Goal: Task Accomplishment & Management: Manage account settings

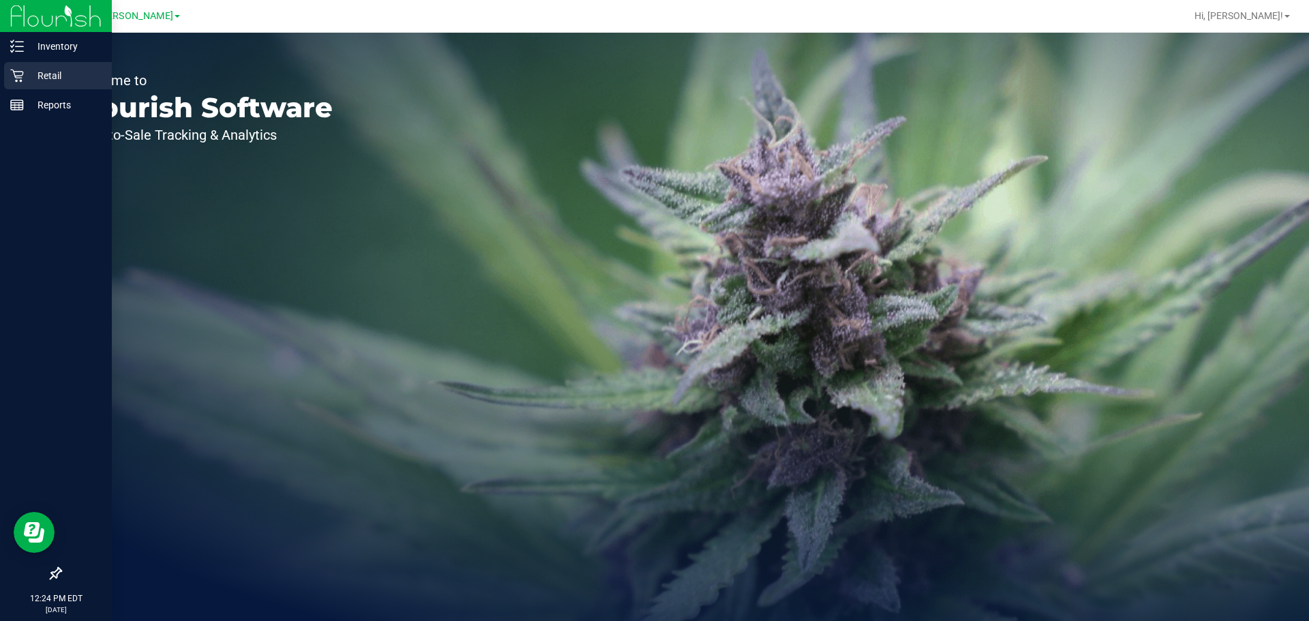
click at [26, 73] on p "Retail" at bounding box center [65, 76] width 82 height 16
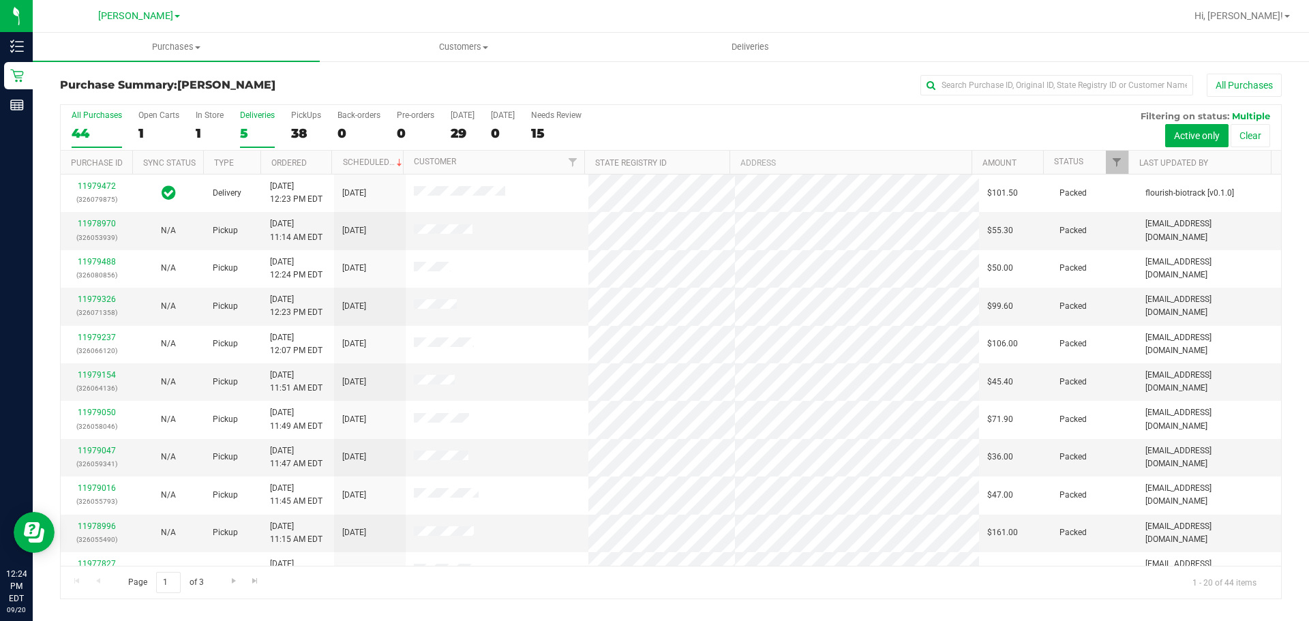
click at [259, 130] on div "5" at bounding box center [257, 133] width 35 height 16
click at [0, 0] on input "Deliveries 5" at bounding box center [0, 0] width 0 height 0
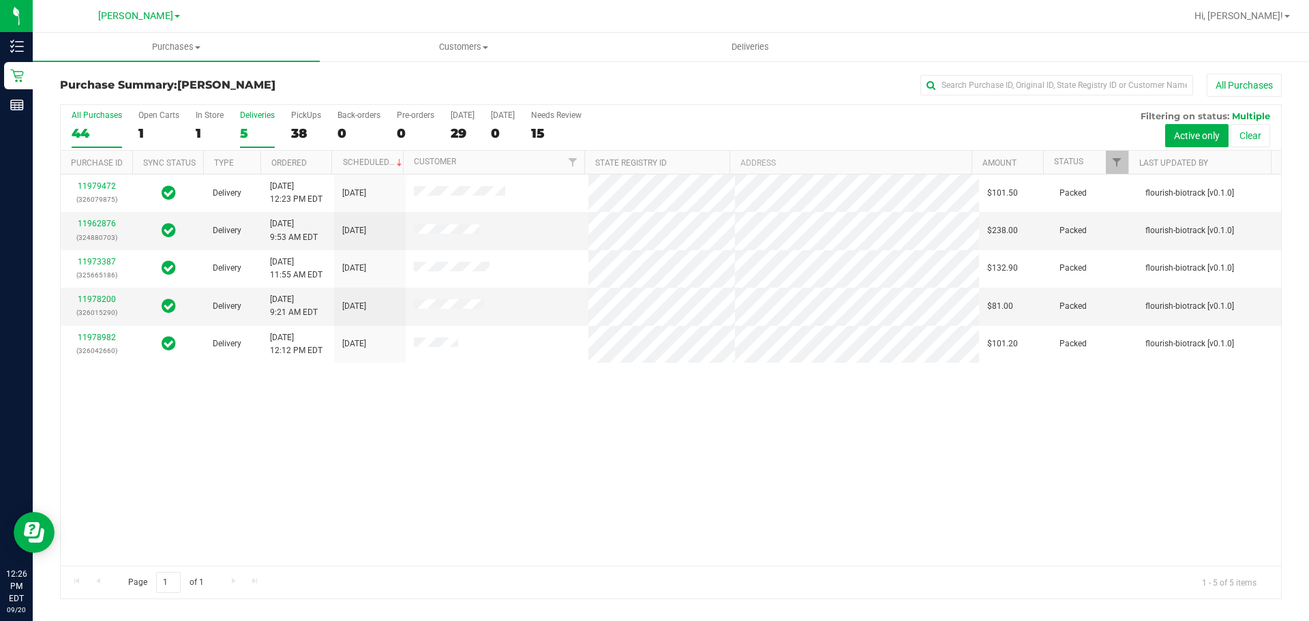
click at [61, 128] on div "All Purchases 44 Open Carts 1 In Store 1 Deliveries 5 PickUps 38 Back-orders 0 …" at bounding box center [671, 351] width 1222 height 495
click at [89, 126] on div "44" at bounding box center [97, 133] width 50 height 16
click at [0, 0] on input "All Purchases 44" at bounding box center [0, 0] width 0 height 0
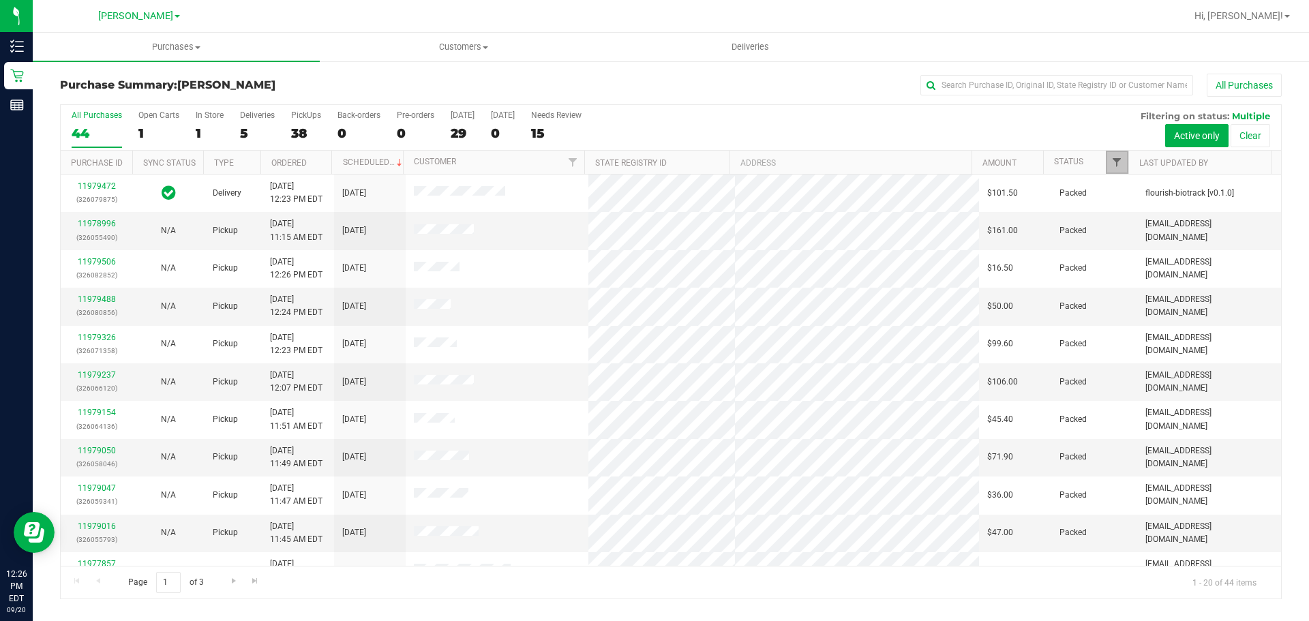
click at [1117, 159] on span "Filter" at bounding box center [1116, 162] width 11 height 11
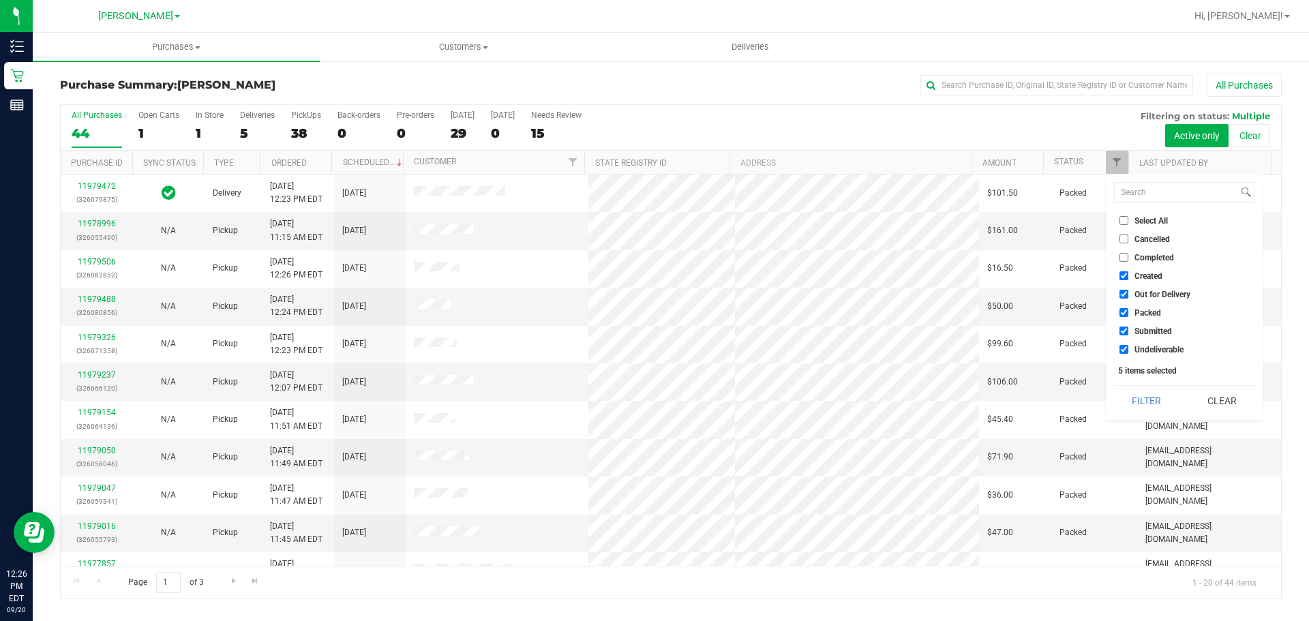
click at [1136, 225] on span "Select All" at bounding box center [1151, 221] width 33 height 8
click at [1129, 225] on input "Select All" at bounding box center [1124, 220] width 9 height 9
checkbox input "true"
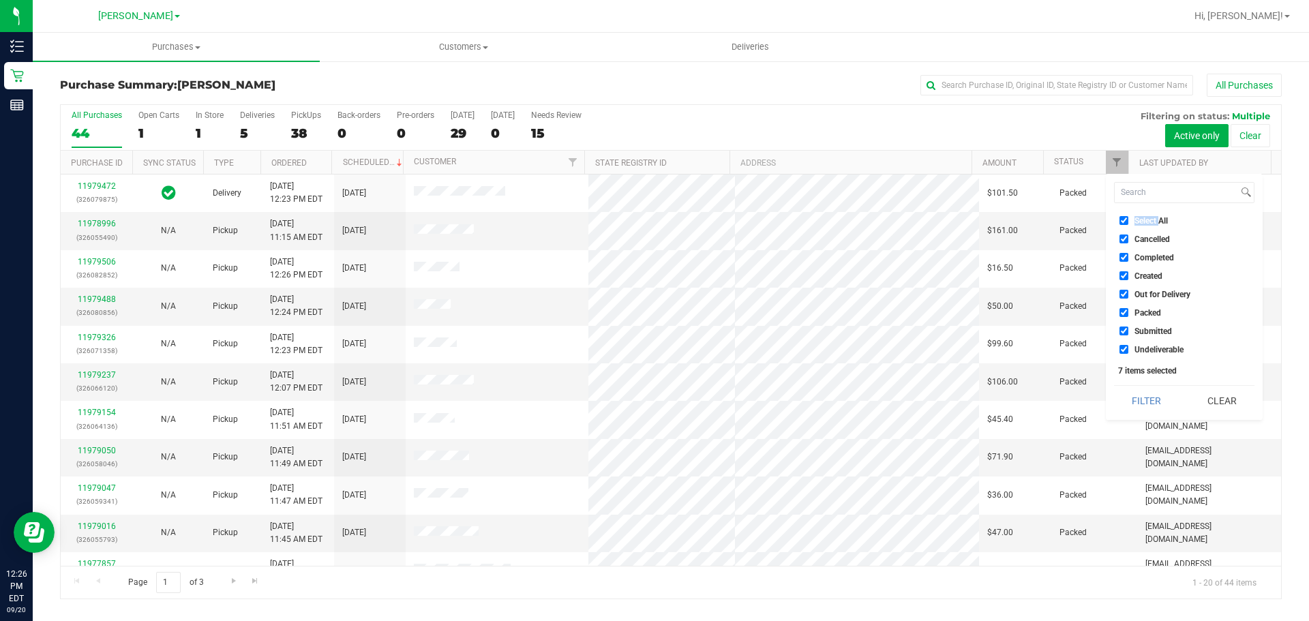
click at [1136, 225] on span "Select All" at bounding box center [1151, 221] width 33 height 8
click at [1129, 225] on input "Select All" at bounding box center [1124, 220] width 9 height 9
checkbox input "false"
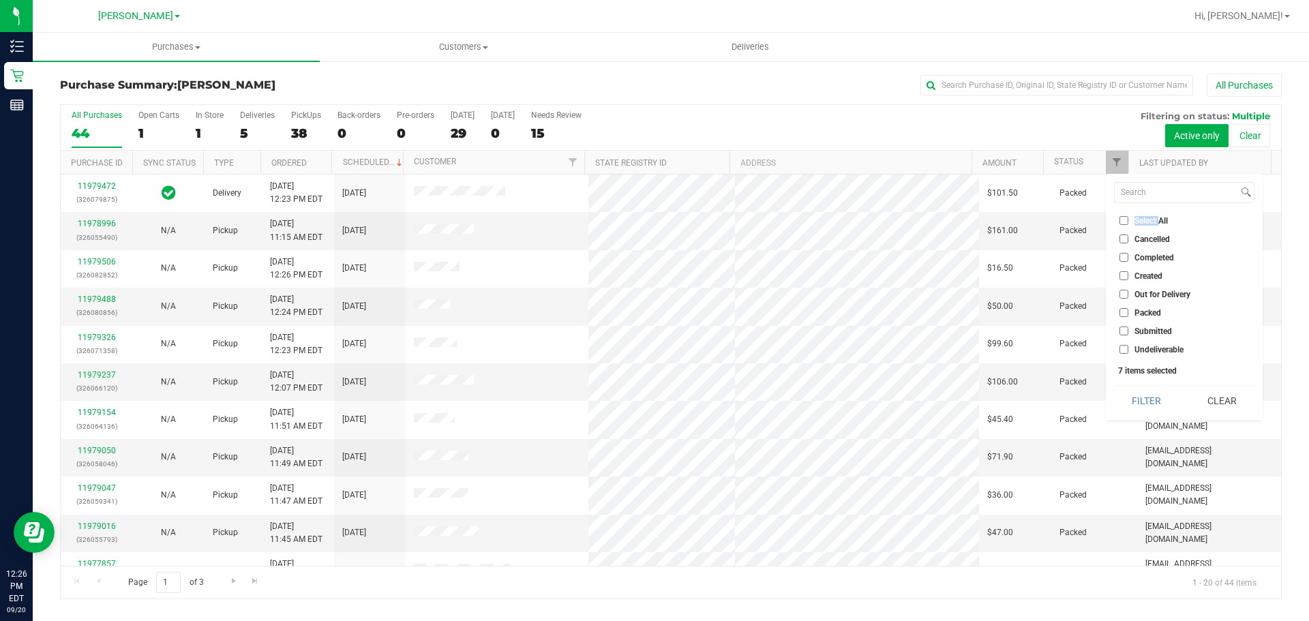
checkbox input "false"
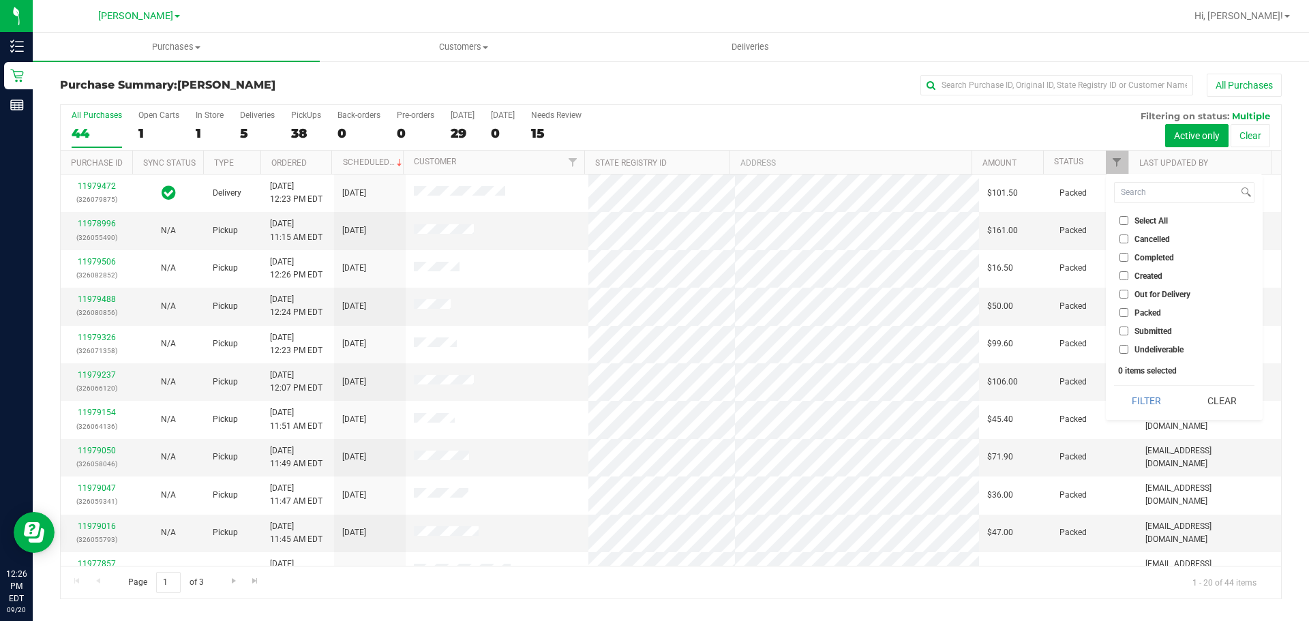
click at [1152, 328] on span "Submitted" at bounding box center [1154, 331] width 38 height 8
click at [1129, 328] on input "Submitted" at bounding box center [1124, 331] width 9 height 9
checkbox input "true"
click at [1152, 391] on button "Filter" at bounding box center [1146, 401] width 65 height 30
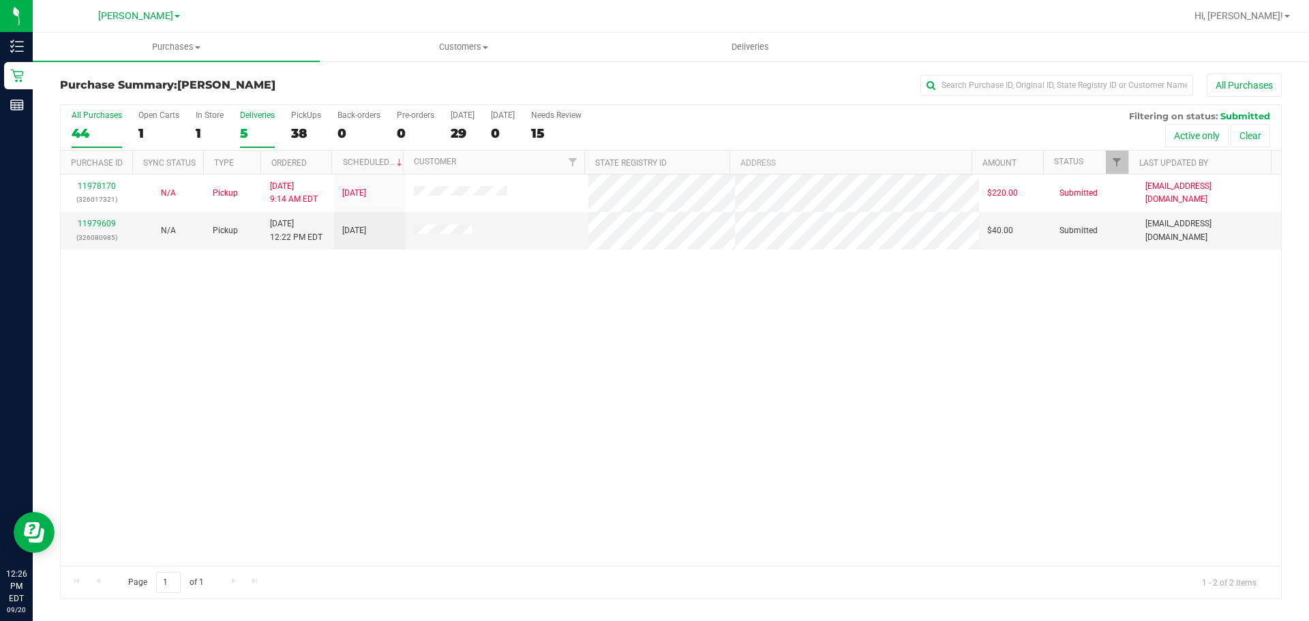
click at [267, 140] on div "5" at bounding box center [257, 133] width 35 height 16
click at [0, 0] on input "Deliveries 5" at bounding box center [0, 0] width 0 height 0
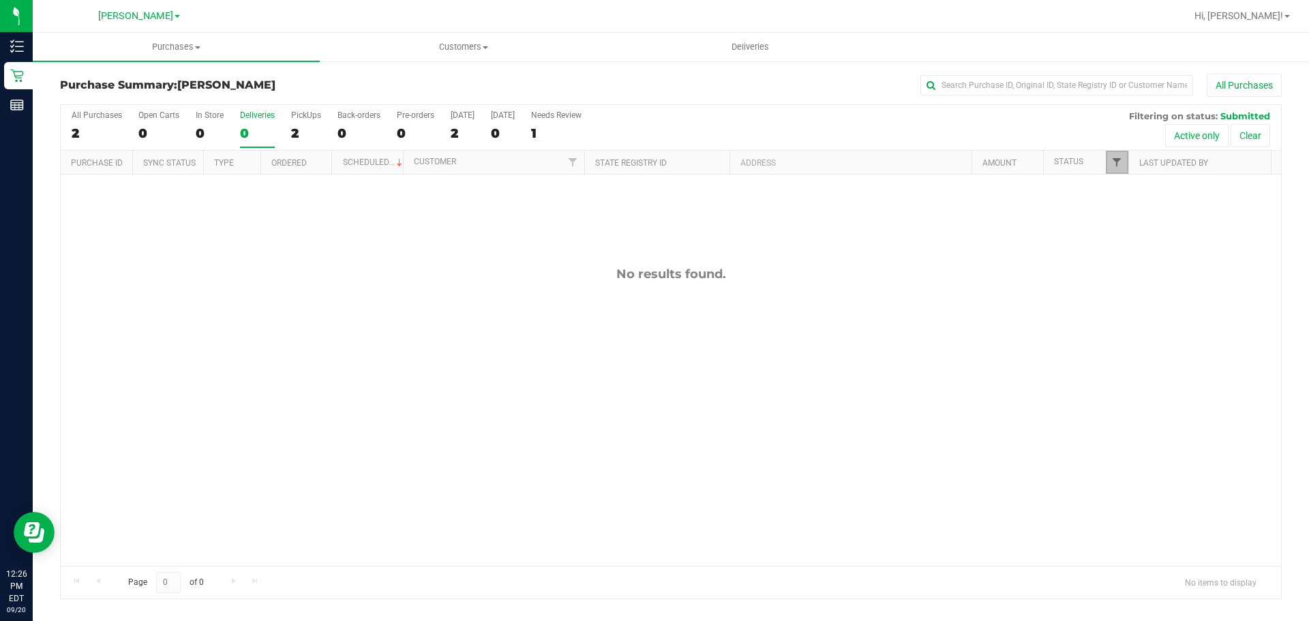
click at [1122, 158] on span "Filter" at bounding box center [1116, 162] width 11 height 11
click at [1145, 316] on span "Packed" at bounding box center [1148, 313] width 27 height 8
click at [1129, 316] on input "Packed" at bounding box center [1124, 312] width 9 height 9
checkbox input "true"
click at [1145, 327] on span "Submitted" at bounding box center [1154, 331] width 38 height 8
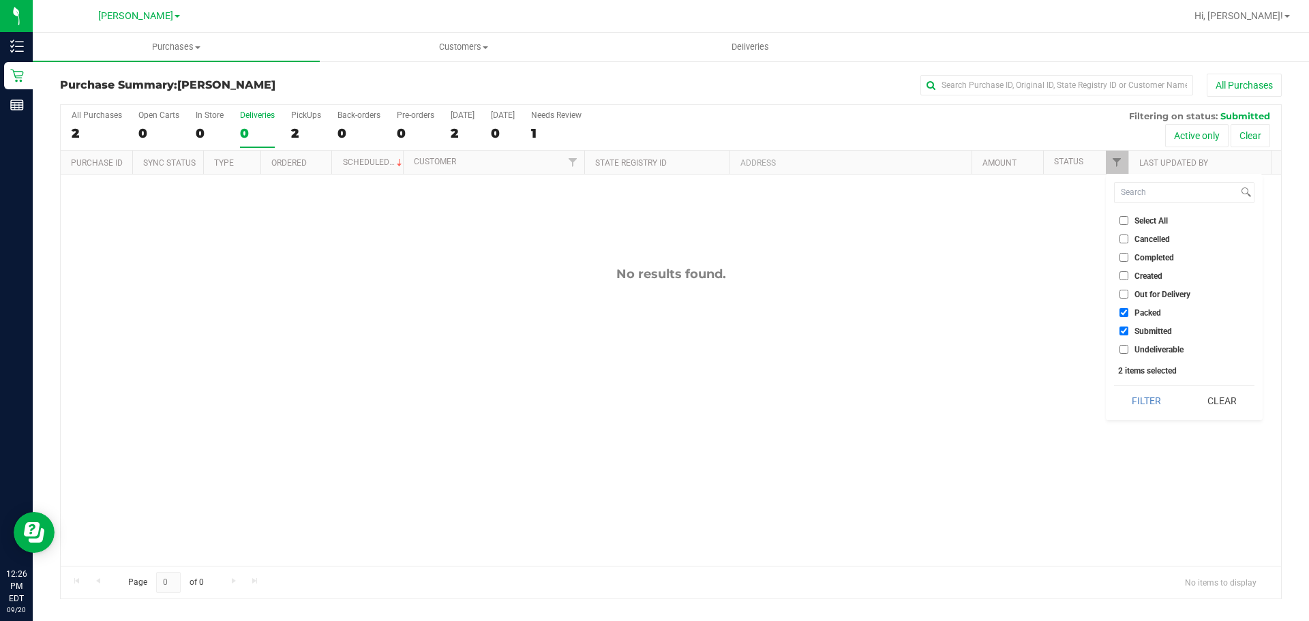
click at [1129, 327] on input "Submitted" at bounding box center [1124, 331] width 9 height 9
checkbox input "false"
click at [1150, 392] on button "Filter" at bounding box center [1146, 401] width 65 height 30
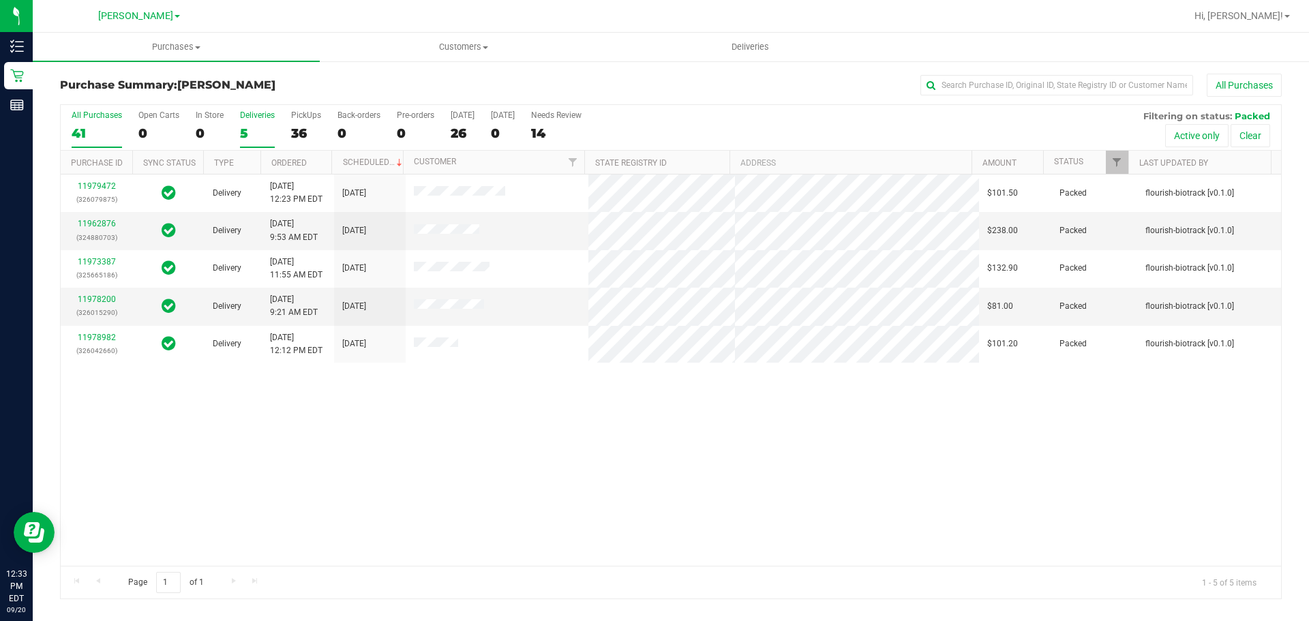
click at [93, 134] on div "41" at bounding box center [97, 133] width 50 height 16
click at [0, 0] on input "All Purchases 41" at bounding box center [0, 0] width 0 height 0
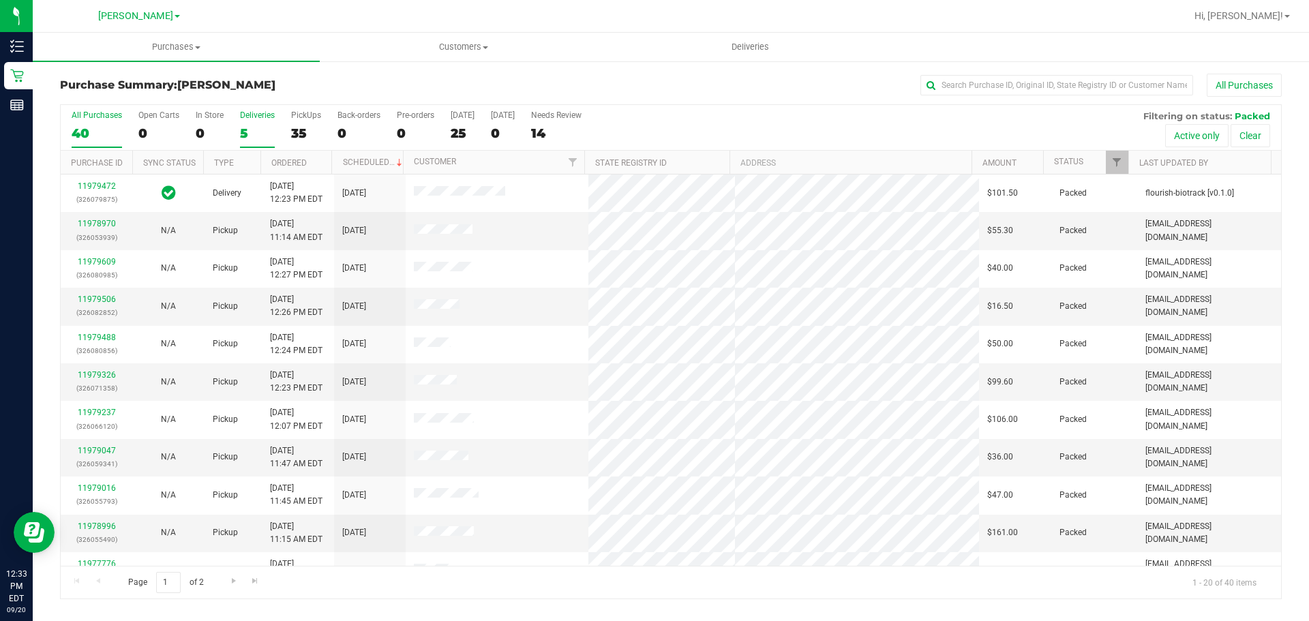
click at [261, 128] on div "5" at bounding box center [257, 133] width 35 height 16
click at [0, 0] on input "Deliveries 5" at bounding box center [0, 0] width 0 height 0
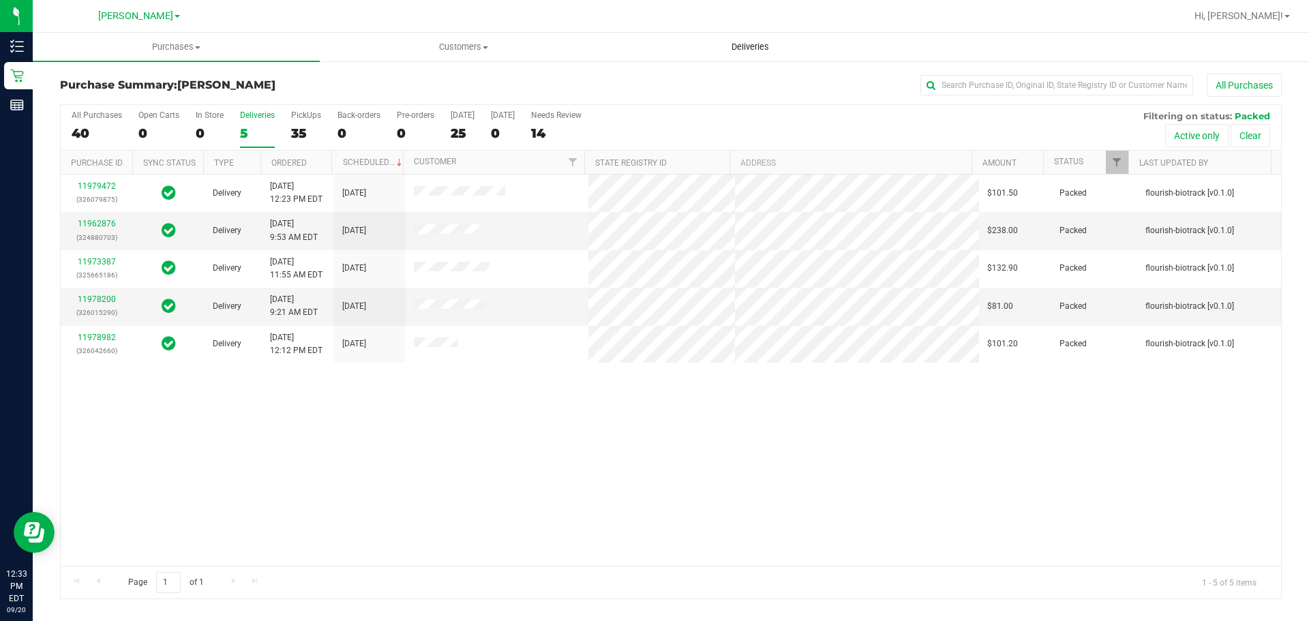
click at [743, 38] on uib-tab-heading "Deliveries" at bounding box center [751, 46] width 286 height 27
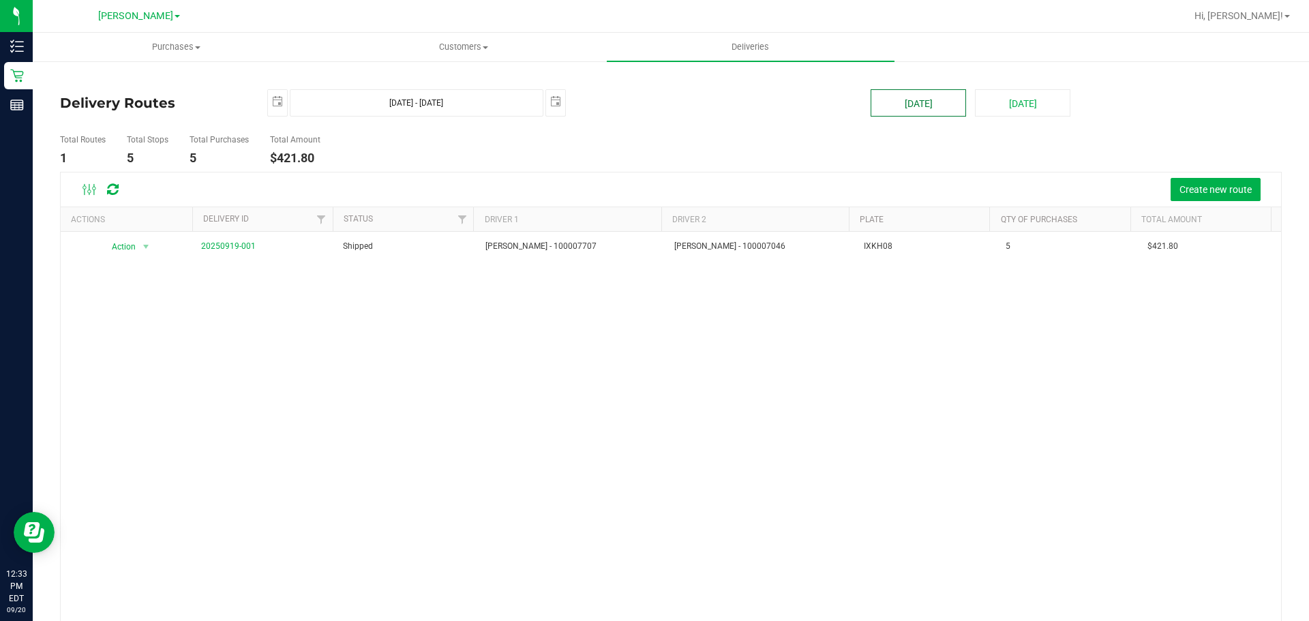
click at [893, 95] on button "[DATE]" at bounding box center [918, 102] width 95 height 27
type input "[DATE] - [DATE]"
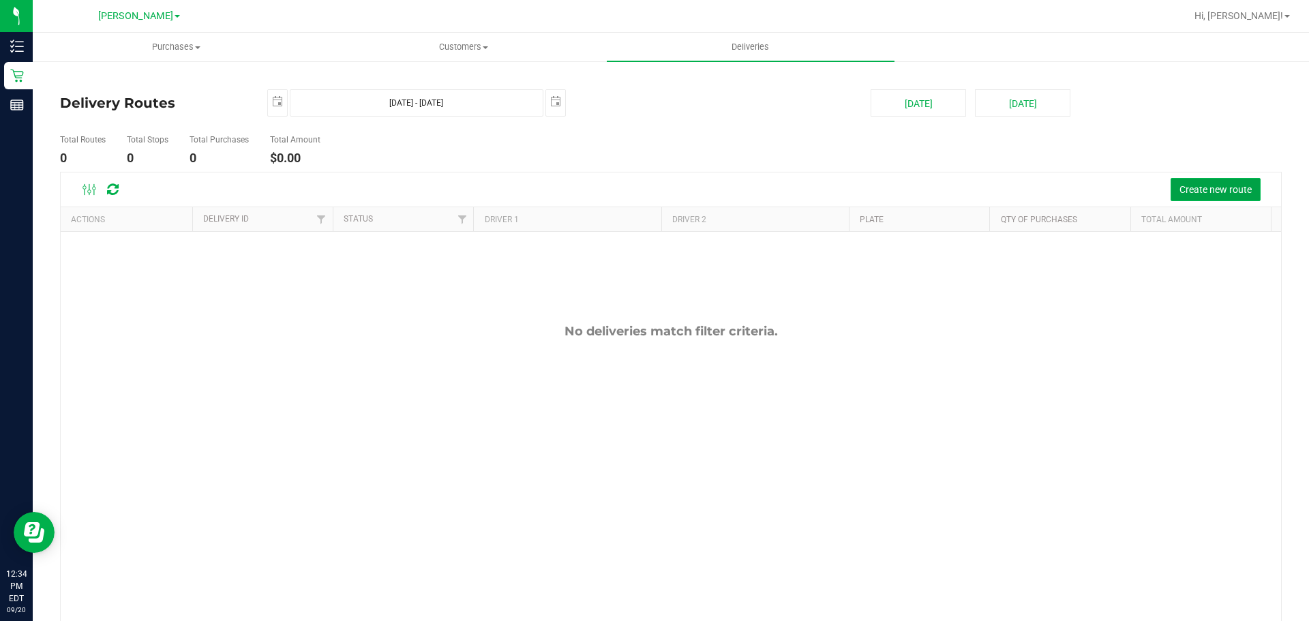
click at [1185, 185] on span "Create new route" at bounding box center [1216, 189] width 72 height 11
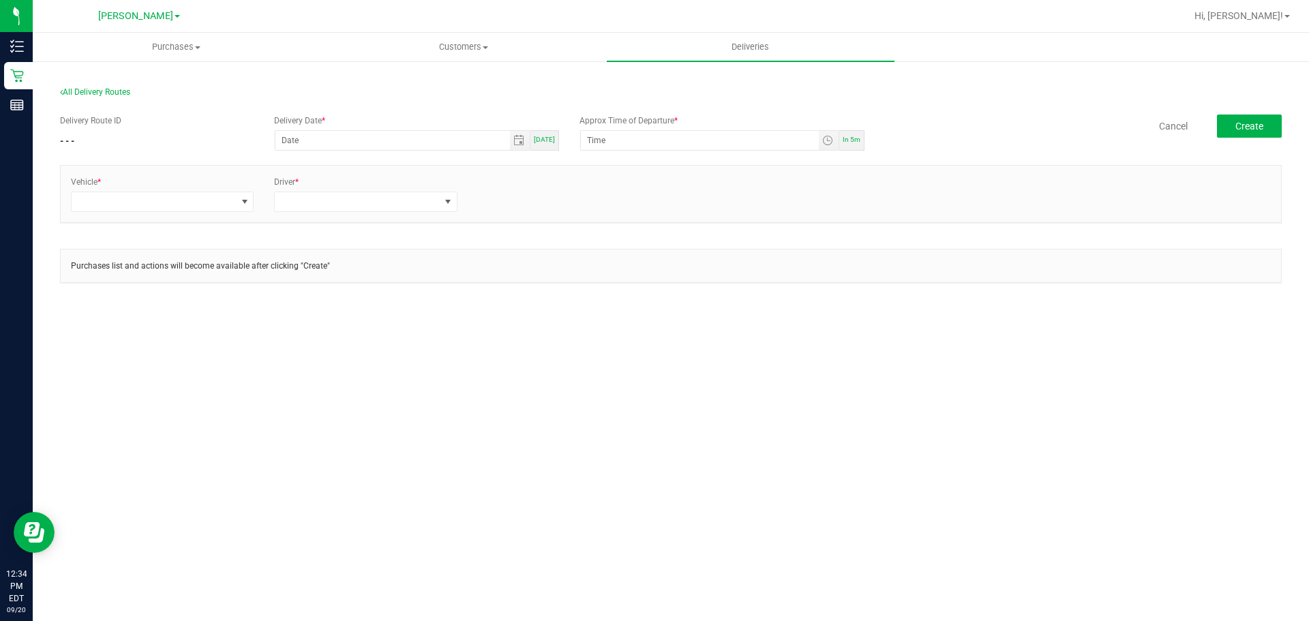
click at [561, 145] on div "Delivery Date * [DATE]" at bounding box center [416, 133] width 305 height 36
click at [548, 142] on span "[DATE]" at bounding box center [544, 140] width 21 height 8
type input "[DATE]"
click at [824, 140] on span "Toggle time list" at bounding box center [827, 140] width 11 height 11
click at [606, 309] on span "1" at bounding box center [608, 312] width 5 height 10
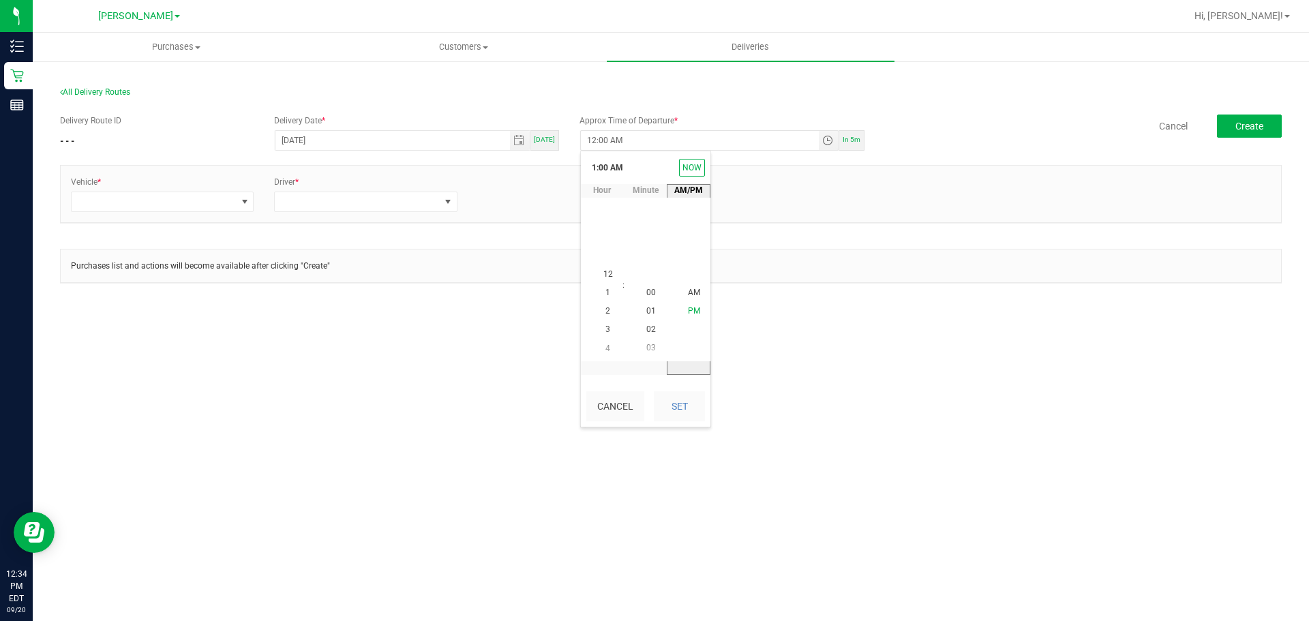
click at [691, 310] on span "PM" at bounding box center [694, 312] width 12 height 10
click at [692, 400] on button "Set" at bounding box center [679, 406] width 51 height 30
type input "1:00 PM"
click at [946, 138] on div "Delivery Route ID - - - Delivery Date * [DATE] [DATE] Approx Time of Departure …" at bounding box center [671, 134] width 1222 height 38
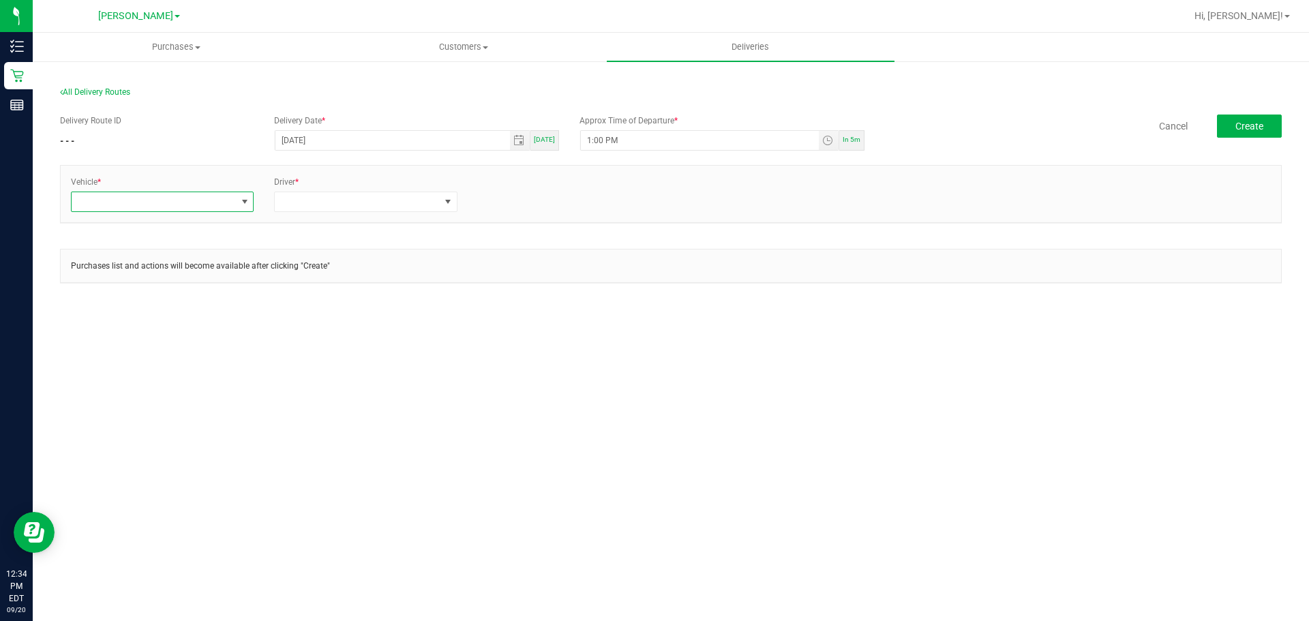
click at [230, 198] on span at bounding box center [154, 201] width 164 height 19
type input "esc"
click at [169, 282] on li "FL-ESCAPE-19" at bounding box center [162, 283] width 181 height 23
click at [342, 191] on div "Driver *" at bounding box center [365, 194] width 203 height 36
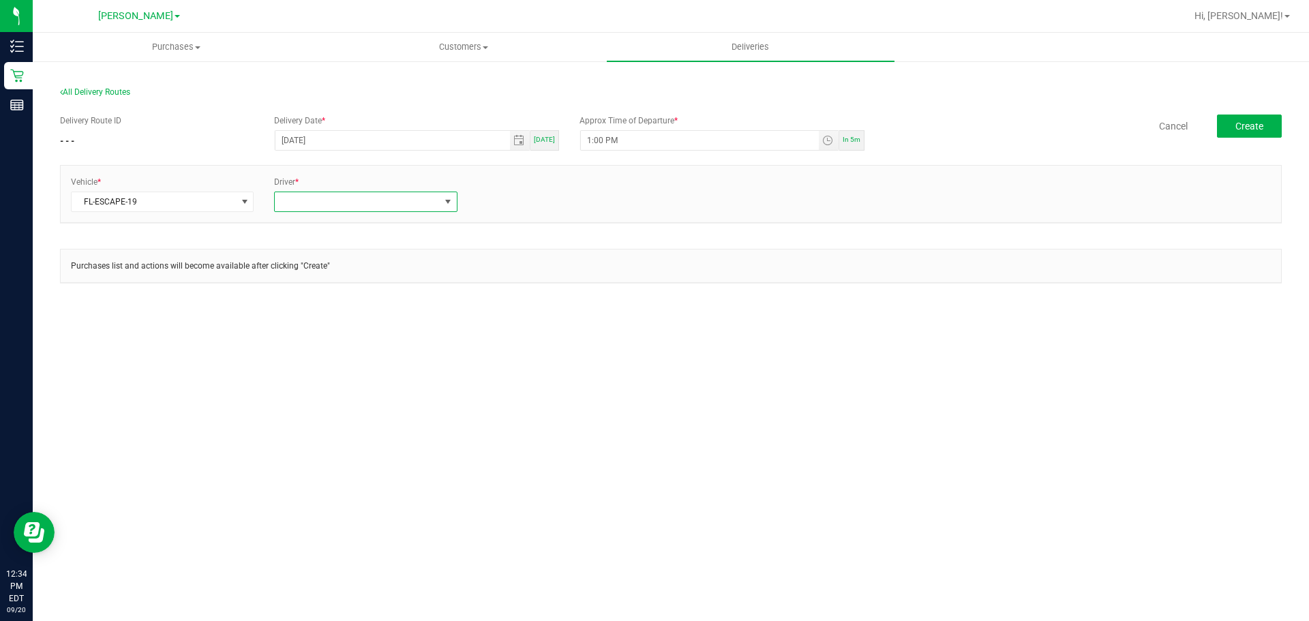
click at [344, 198] on span at bounding box center [357, 201] width 164 height 19
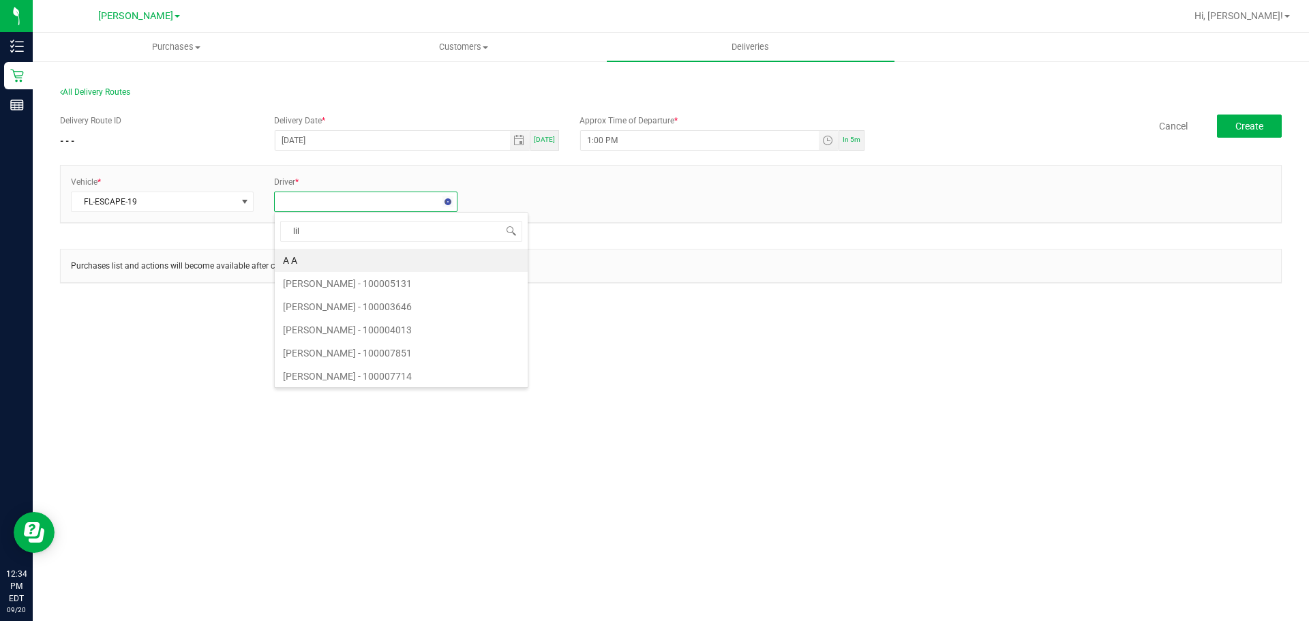
type input "lili"
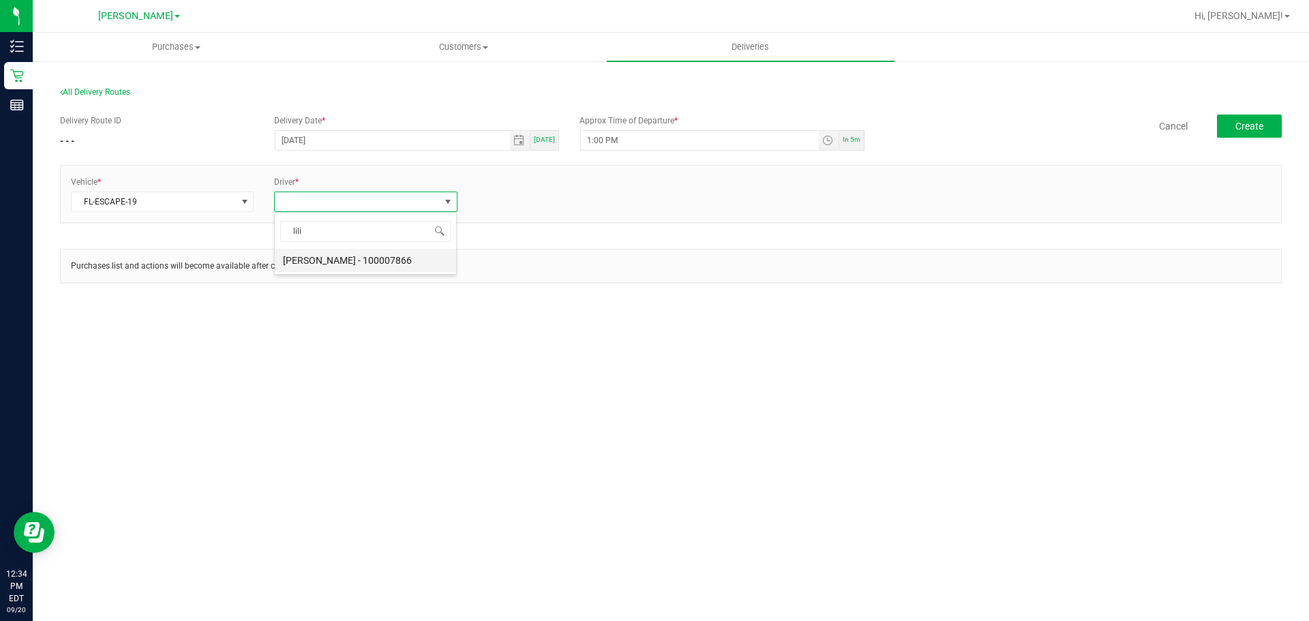
click at [359, 269] on li "[PERSON_NAME] - 100007866" at bounding box center [365, 260] width 181 height 23
click at [499, 199] on link "+ Add Driver" at bounding box center [500, 198] width 45 height 10
click at [512, 203] on span at bounding box center [561, 201] width 164 height 19
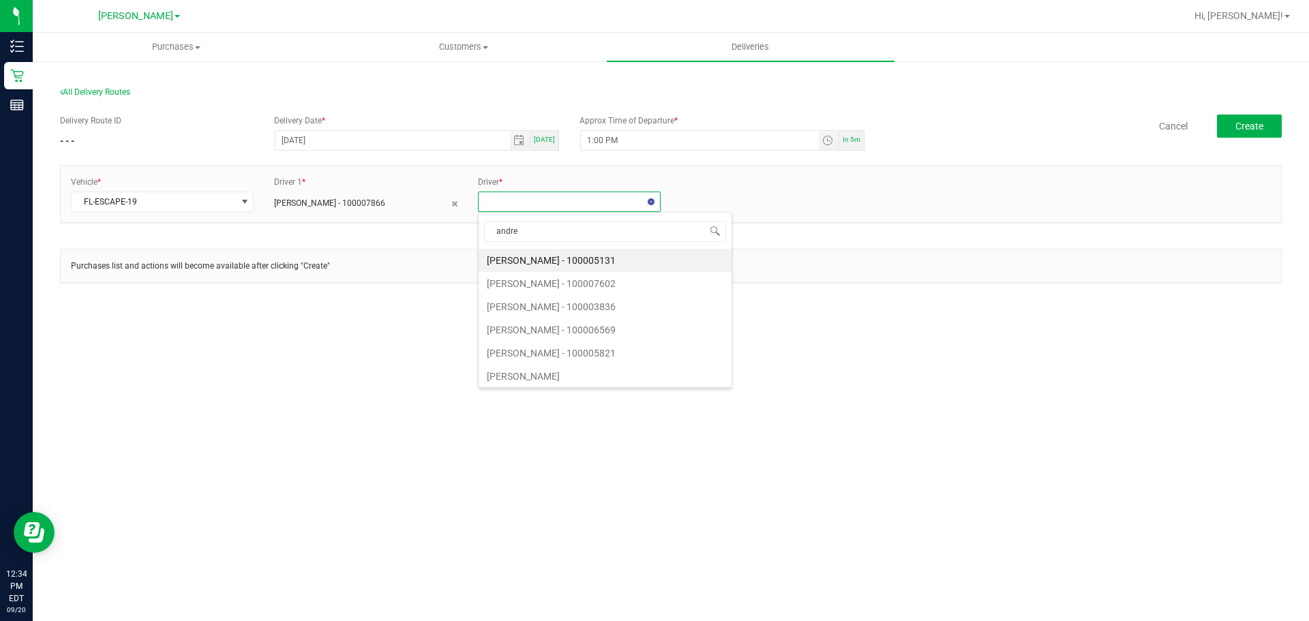
type input "[PERSON_NAME]"
click at [566, 288] on li "[PERSON_NAME] - 100007707" at bounding box center [569, 283] width 181 height 23
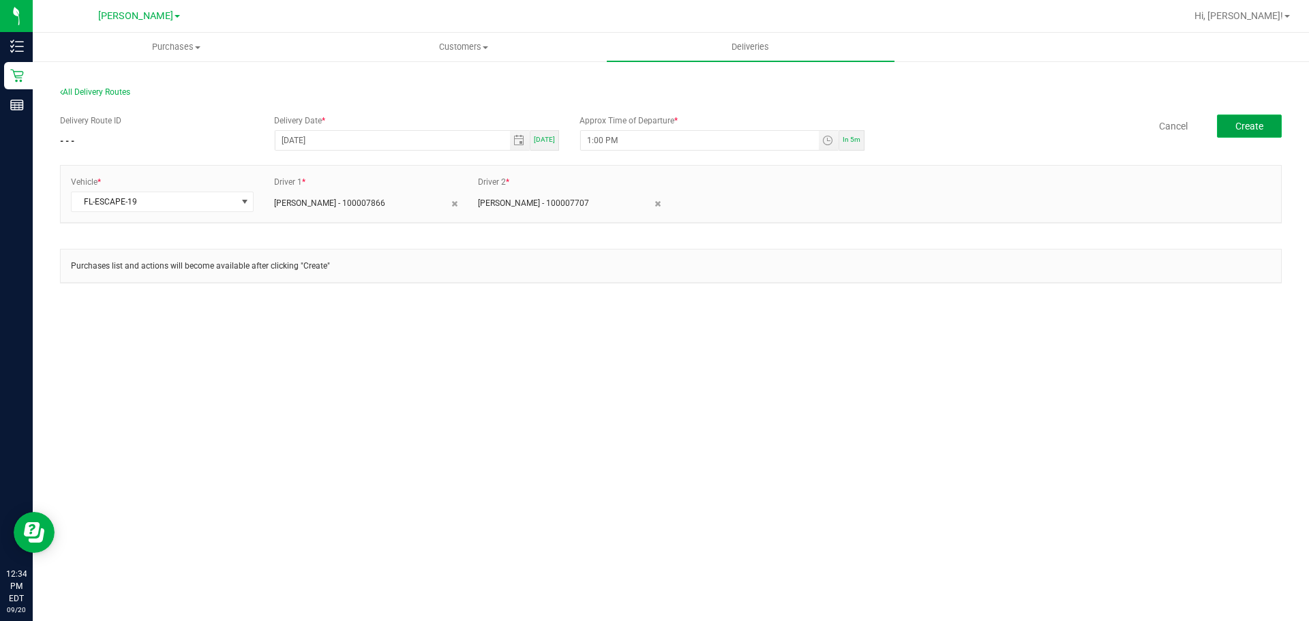
click at [1249, 127] on span "Create" at bounding box center [1250, 126] width 28 height 11
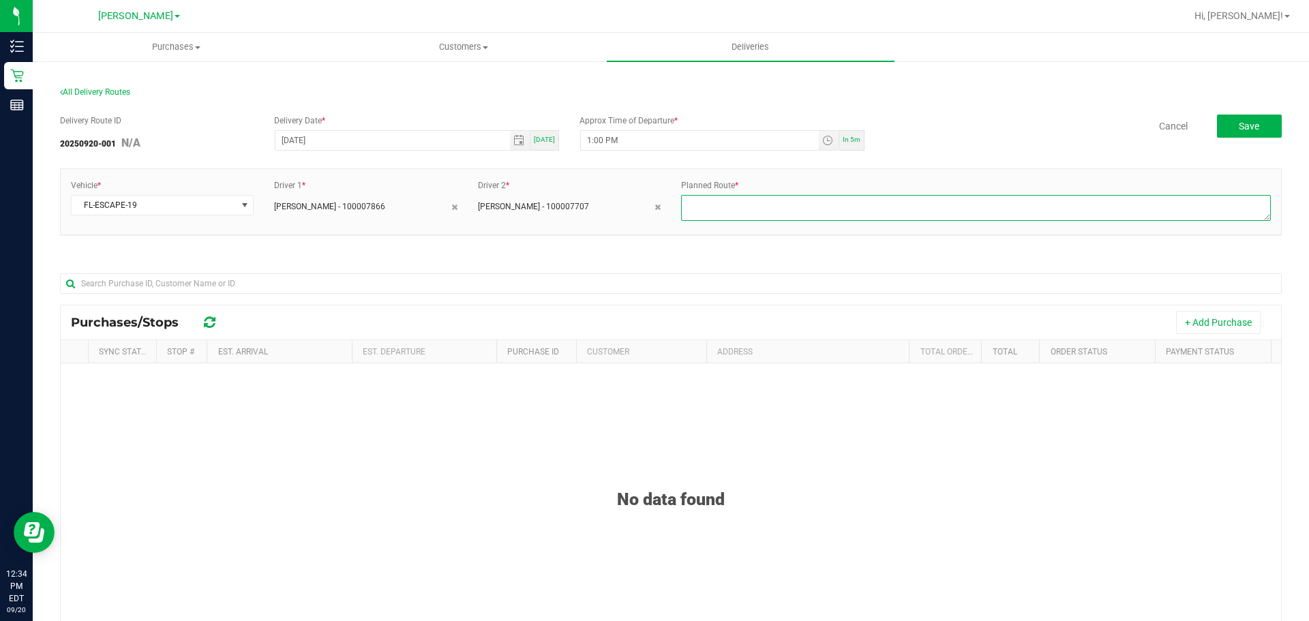
click at [766, 213] on textarea at bounding box center [976, 208] width 590 height 26
type textarea "1-4"
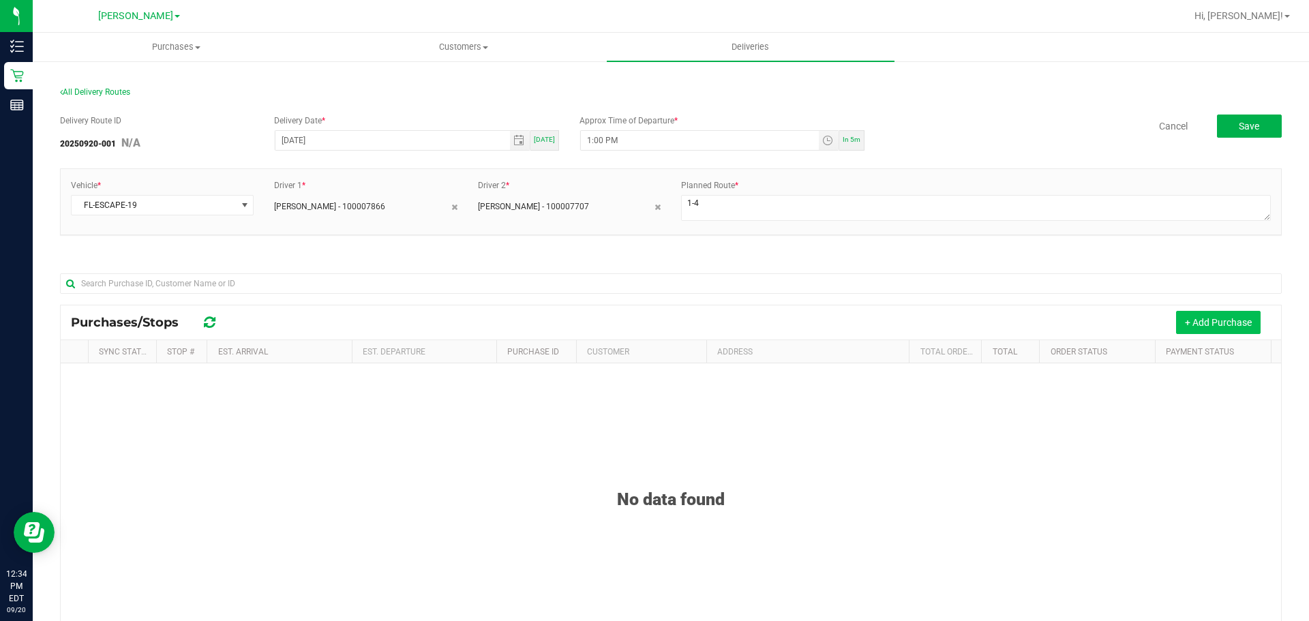
click at [1195, 320] on button "+ Add Purchase" at bounding box center [1218, 322] width 85 height 23
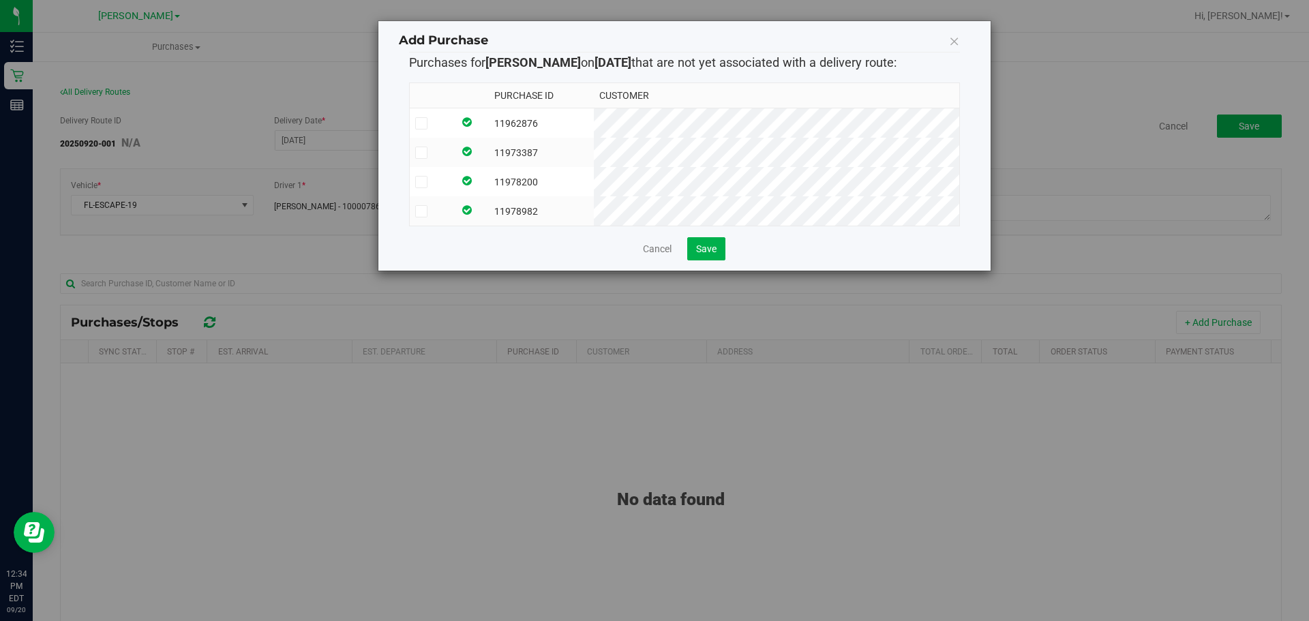
drag, startPoint x: 539, startPoint y: 208, endPoint x: 531, endPoint y: 194, distance: 16.8
click at [489, 203] on td at bounding box center [470, 210] width 35 height 29
click at [489, 168] on td at bounding box center [470, 181] width 35 height 29
click at [489, 151] on td at bounding box center [470, 152] width 35 height 29
click at [489, 117] on td at bounding box center [470, 123] width 35 height 30
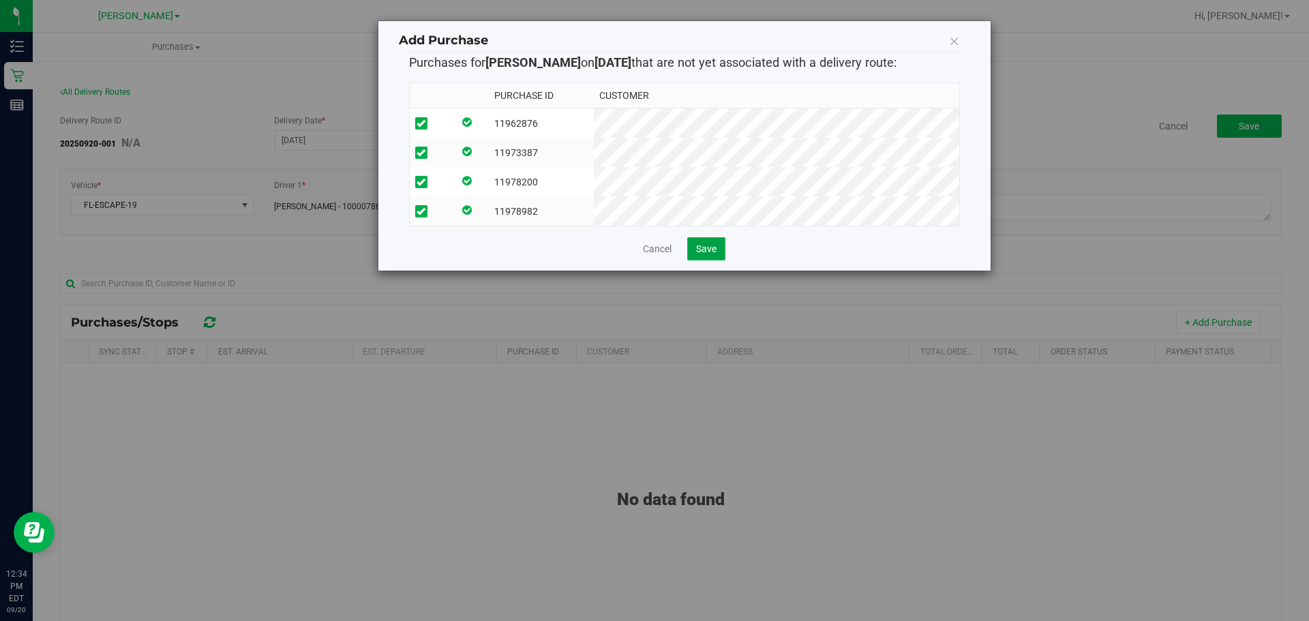
click at [710, 254] on span "Save" at bounding box center [706, 248] width 20 height 11
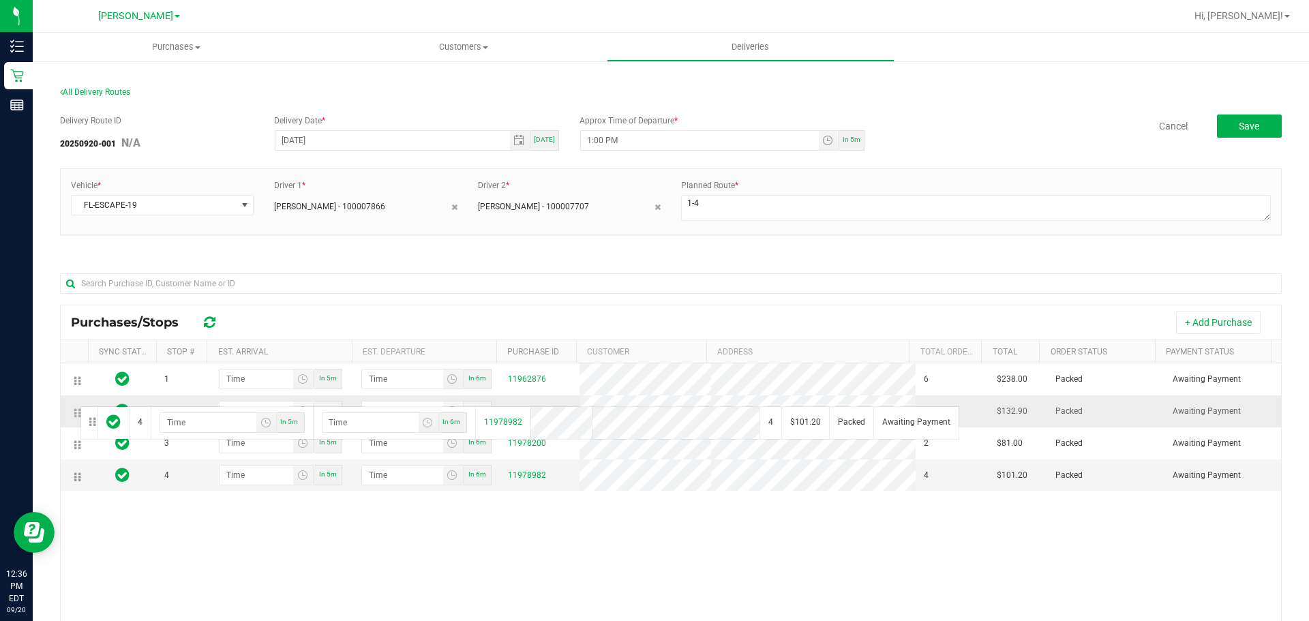
drag, startPoint x: 76, startPoint y: 475, endPoint x: 78, endPoint y: 405, distance: 69.6
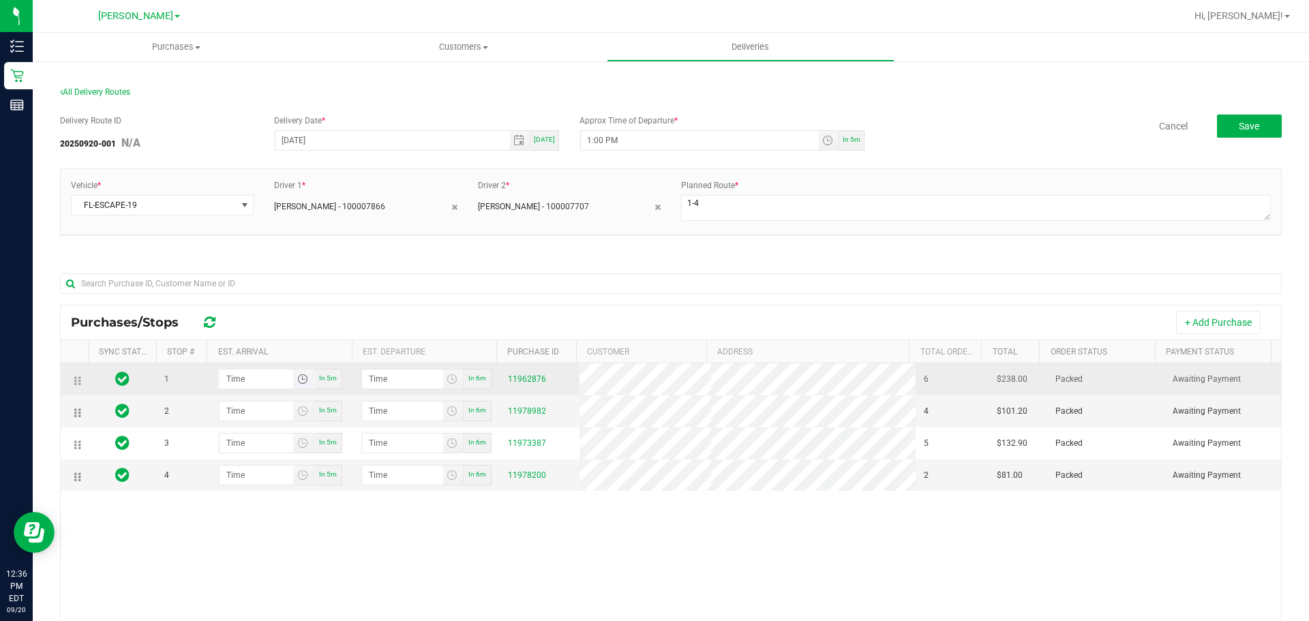
click at [304, 378] on span "Toggle time list" at bounding box center [302, 379] width 11 height 11
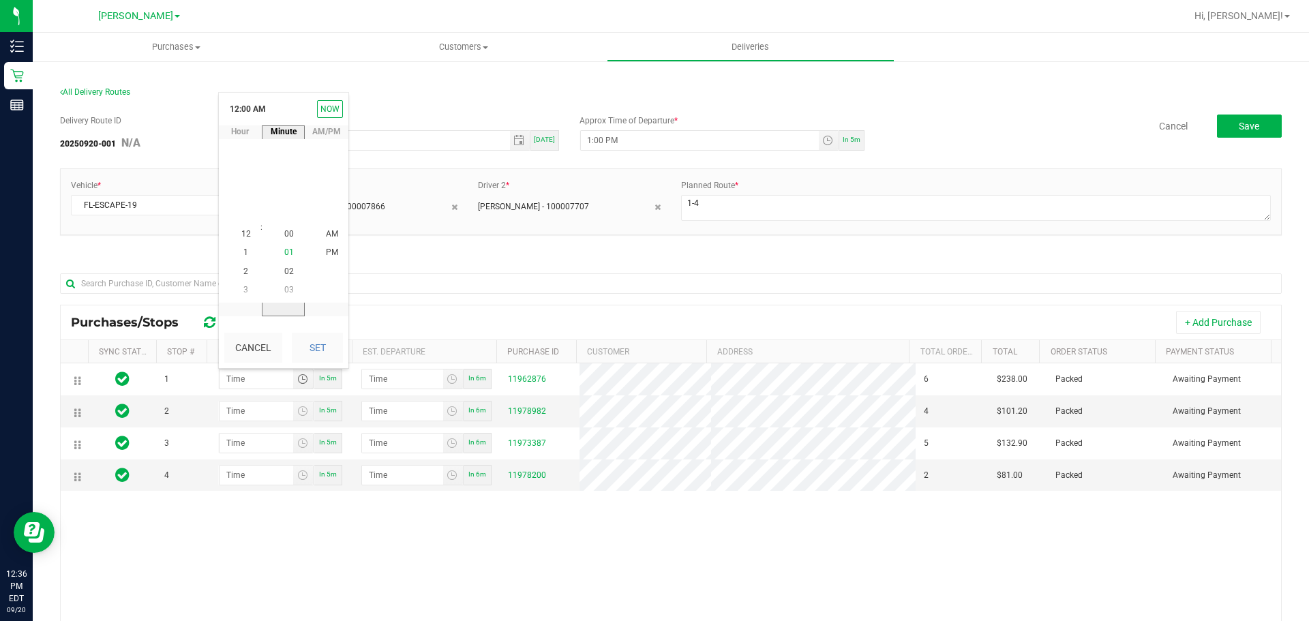
click at [284, 256] on span "01" at bounding box center [289, 253] width 10 height 10
click at [287, 265] on li "03" at bounding box center [289, 272] width 33 height 18
click at [287, 265] on li "05" at bounding box center [289, 272] width 33 height 18
click at [287, 265] on li "07" at bounding box center [289, 272] width 33 height 18
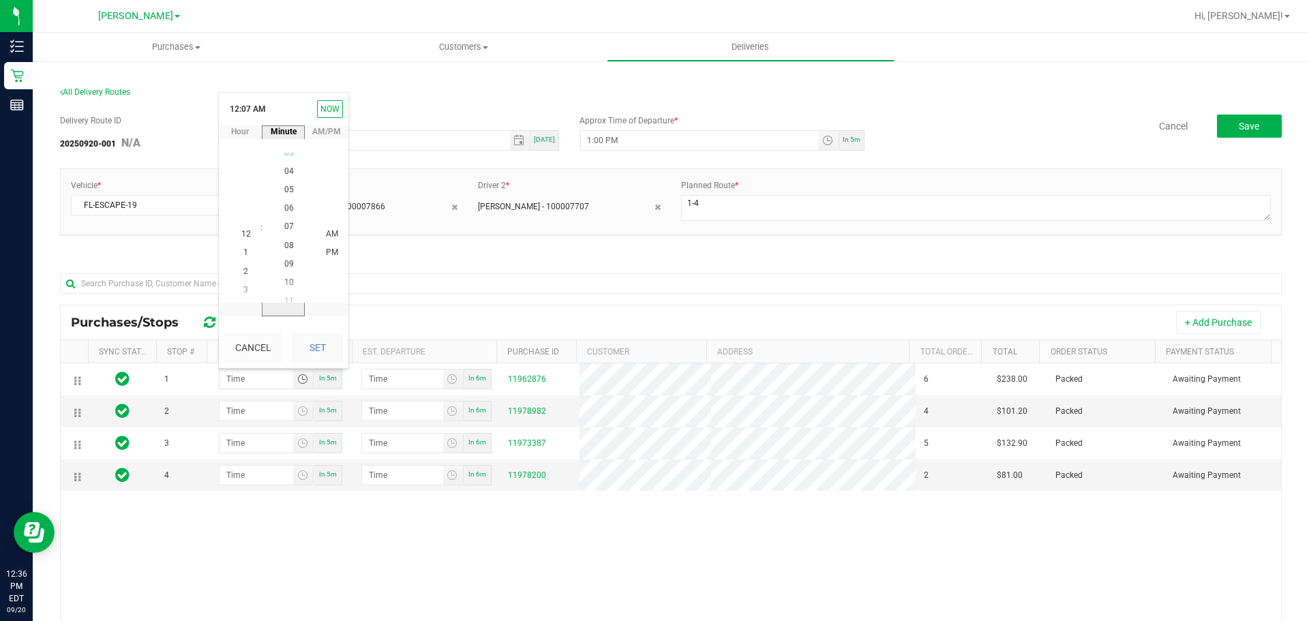
click at [287, 265] on li "09" at bounding box center [289, 264] width 33 height 18
click at [292, 257] on li "10" at bounding box center [289, 253] width 33 height 18
click at [288, 274] on span "12" at bounding box center [289, 272] width 10 height 10
click at [288, 274] on span "14" at bounding box center [289, 272] width 10 height 10
click at [288, 274] on span "16" at bounding box center [289, 272] width 10 height 10
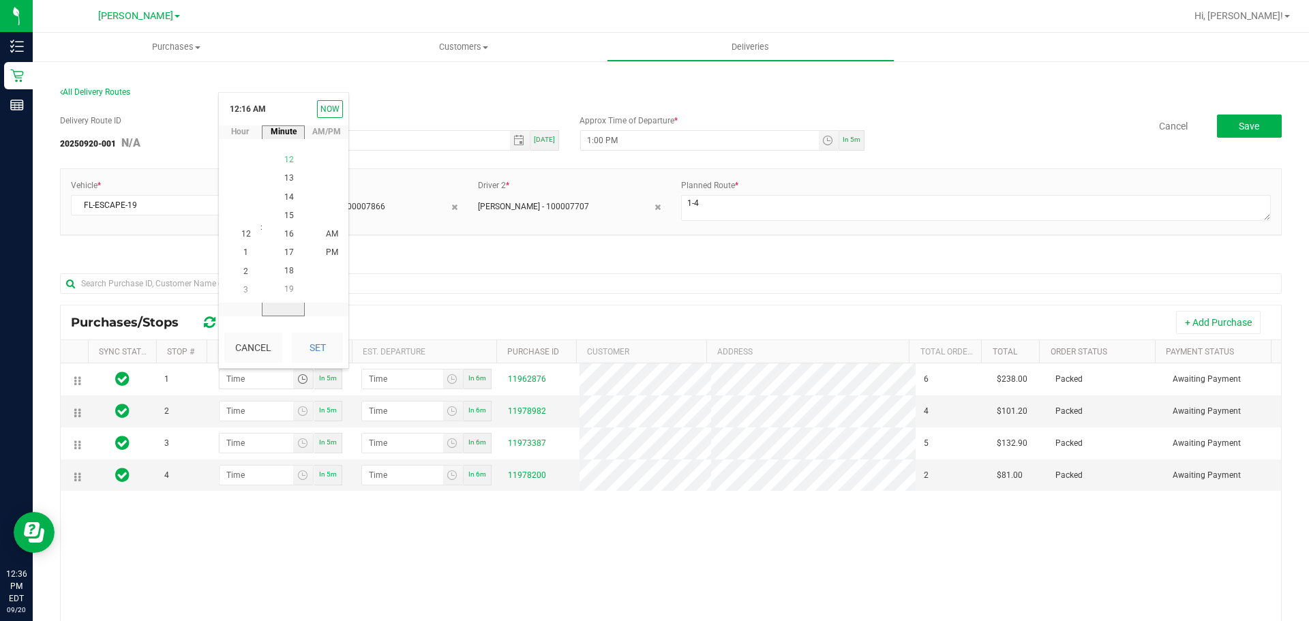
click at [288, 274] on span "18" at bounding box center [289, 272] width 10 height 10
click at [288, 274] on span "20" at bounding box center [289, 272] width 10 height 10
click at [243, 256] on span "1" at bounding box center [245, 253] width 5 height 10
click at [316, 256] on li "PM" at bounding box center [332, 253] width 33 height 18
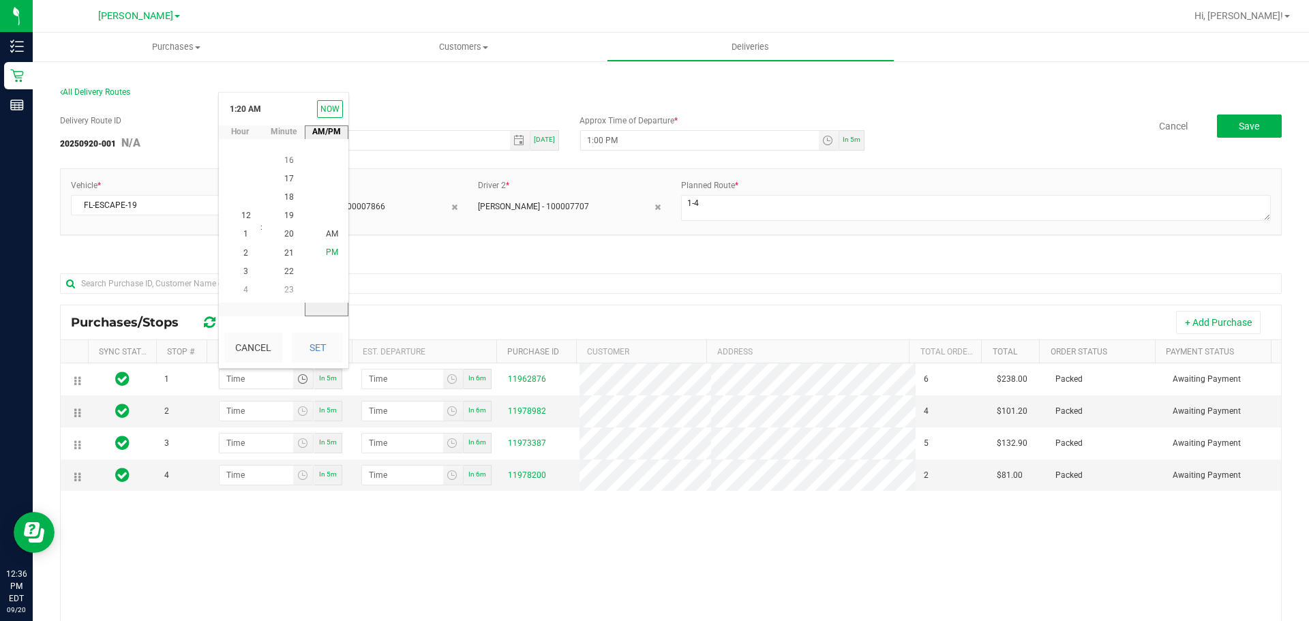
scroll to position [18, 0]
click at [319, 341] on button "Set" at bounding box center [317, 348] width 51 height 30
type input "1:20 PM"
type input "1:21 PM"
click at [301, 408] on span "Toggle time list" at bounding box center [302, 411] width 11 height 11
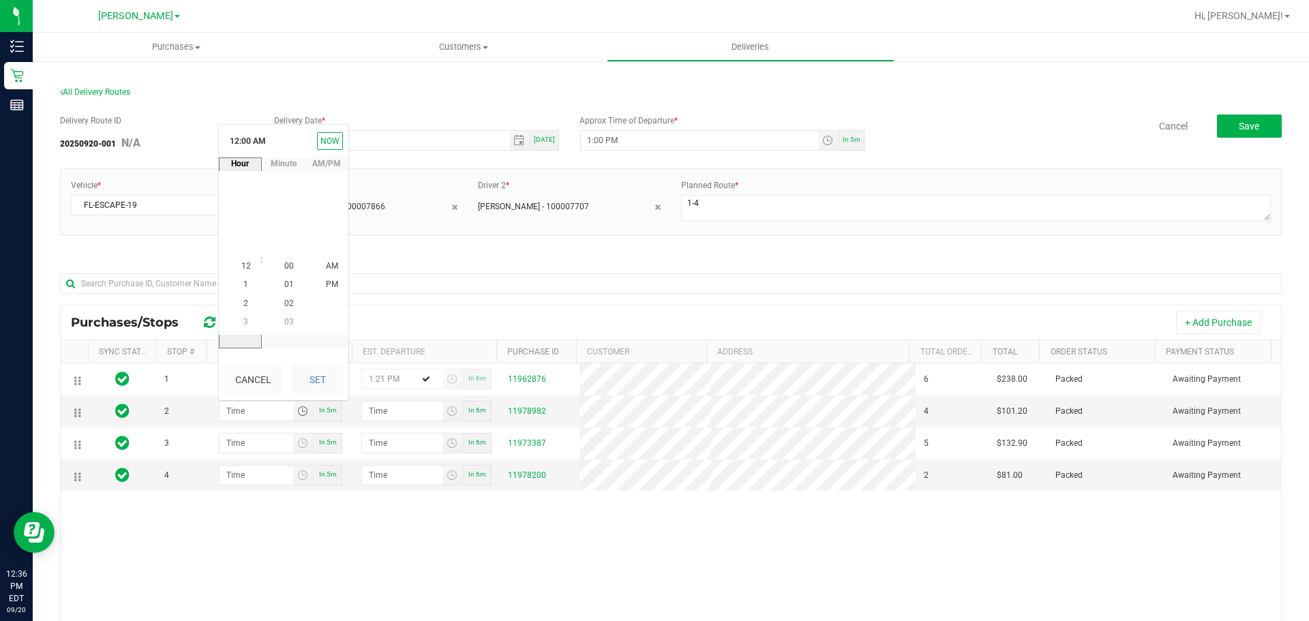
scroll to position [0, 0]
click at [245, 308] on li "2" at bounding box center [246, 304] width 33 height 18
click at [281, 272] on li "00" at bounding box center [289, 267] width 33 height 18
click at [327, 290] on li "PM" at bounding box center [332, 285] width 33 height 18
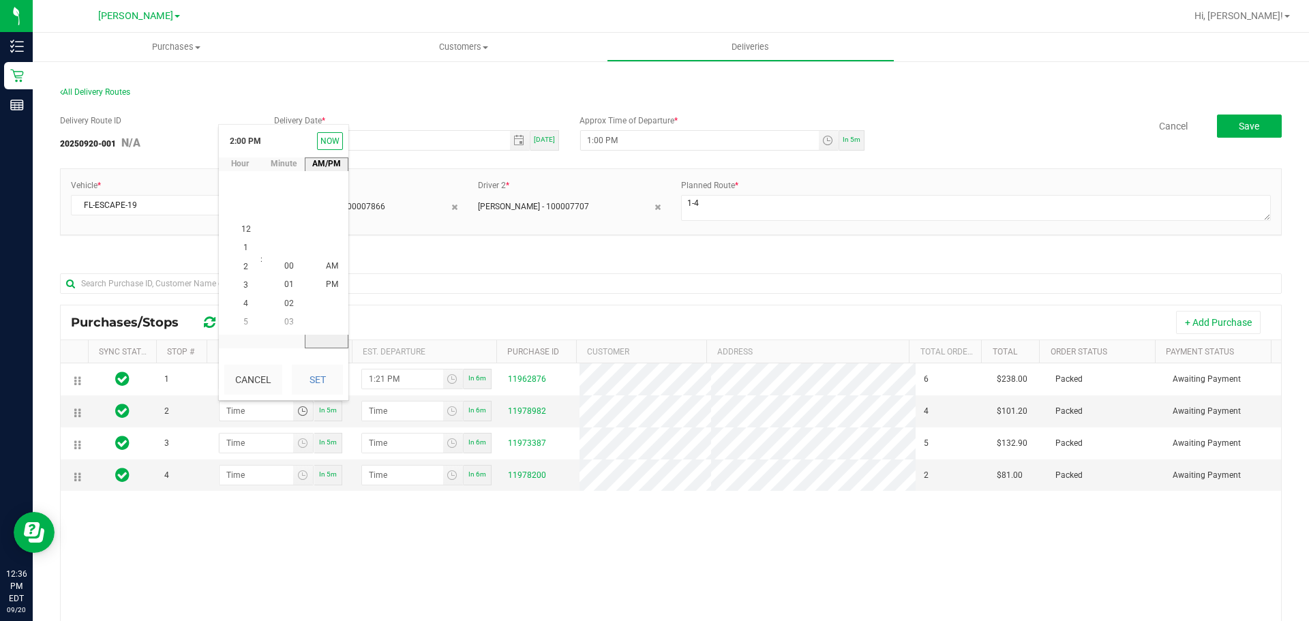
scroll to position [18, 0]
click at [305, 384] on button "Set" at bounding box center [317, 380] width 51 height 30
type input "2:00 PM"
type input "2:01 PM"
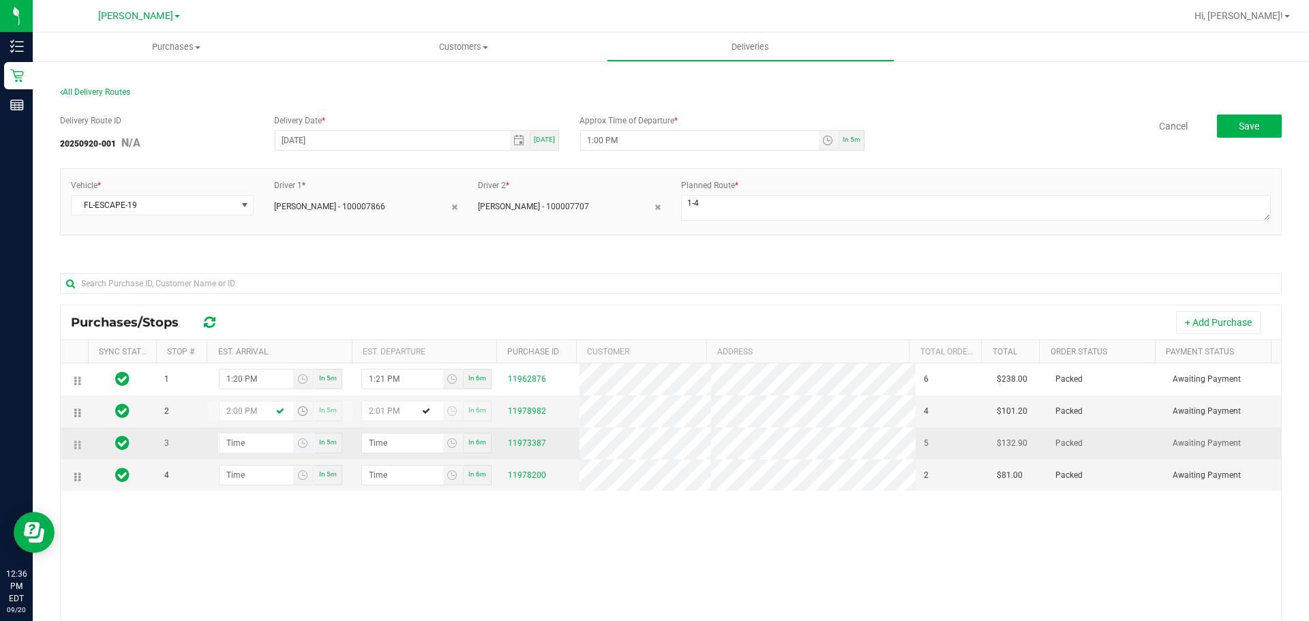
click at [293, 453] on span "Toggle time list" at bounding box center [303, 443] width 20 height 19
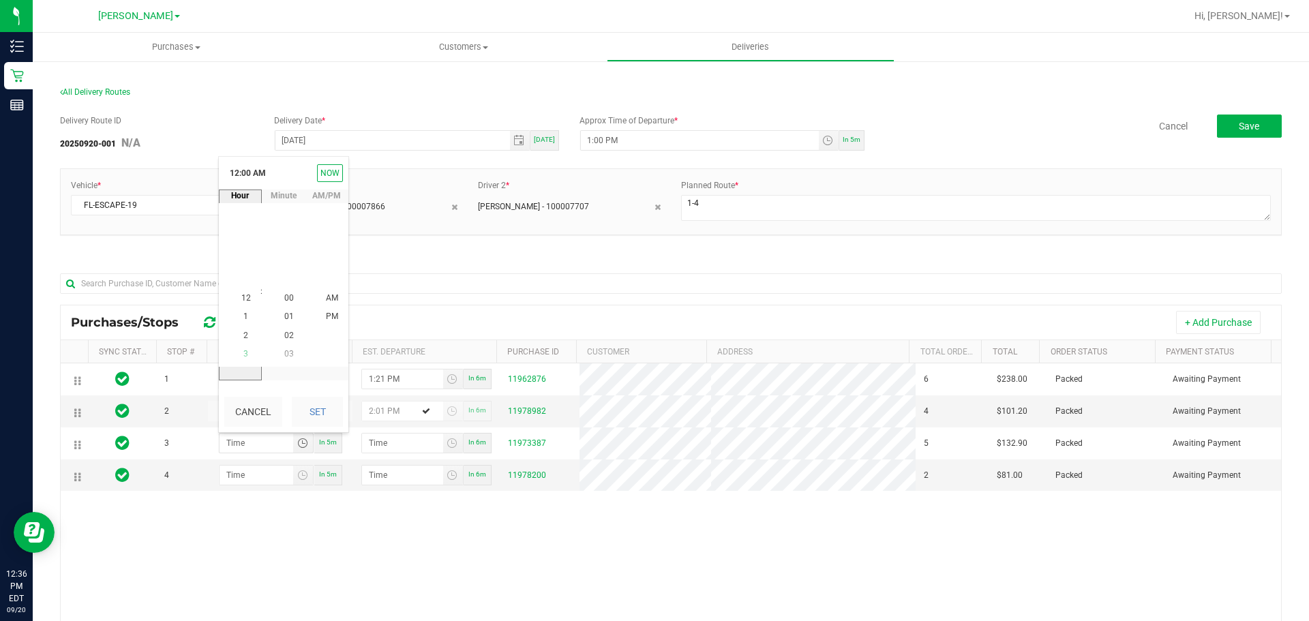
click at [248, 353] on li "3" at bounding box center [246, 354] width 33 height 18
click at [243, 279] on span "2" at bounding box center [245, 280] width 5 height 10
click at [288, 323] on li "01" at bounding box center [289, 317] width 33 height 18
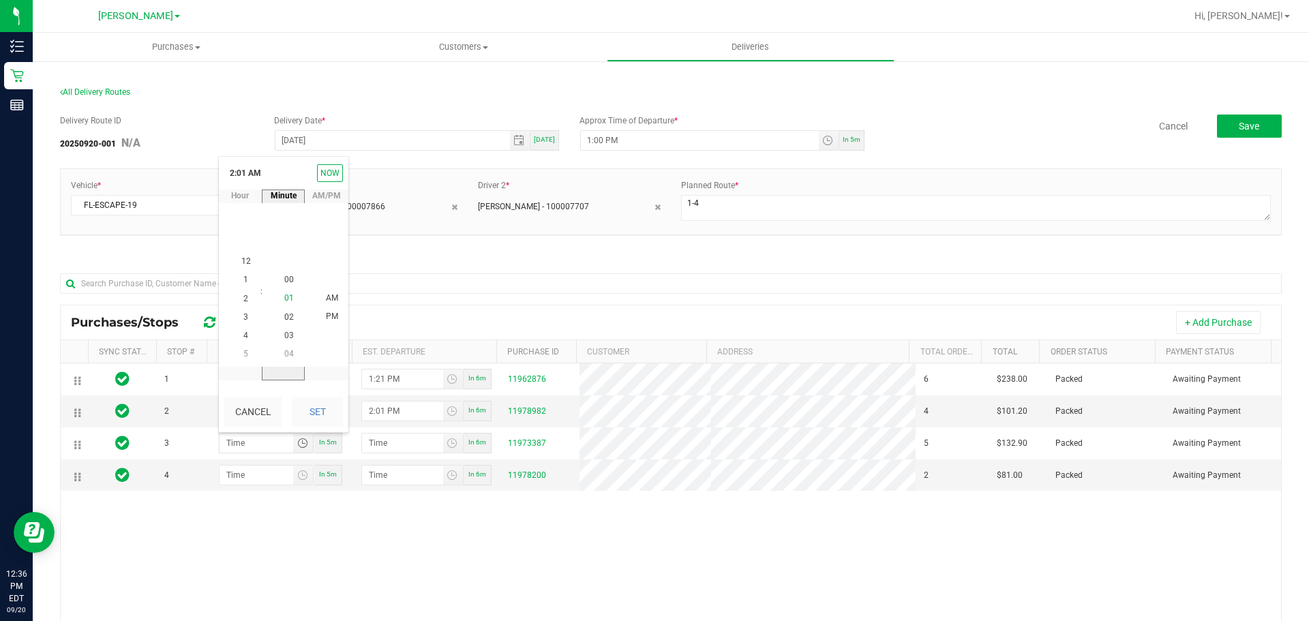
click at [288, 323] on li "02" at bounding box center [289, 317] width 33 height 18
click at [288, 323] on li "03" at bounding box center [289, 317] width 33 height 18
click at [288, 323] on li "04" at bounding box center [289, 317] width 33 height 18
click at [288, 323] on li "05" at bounding box center [289, 317] width 33 height 18
click at [288, 323] on li "06" at bounding box center [289, 317] width 33 height 18
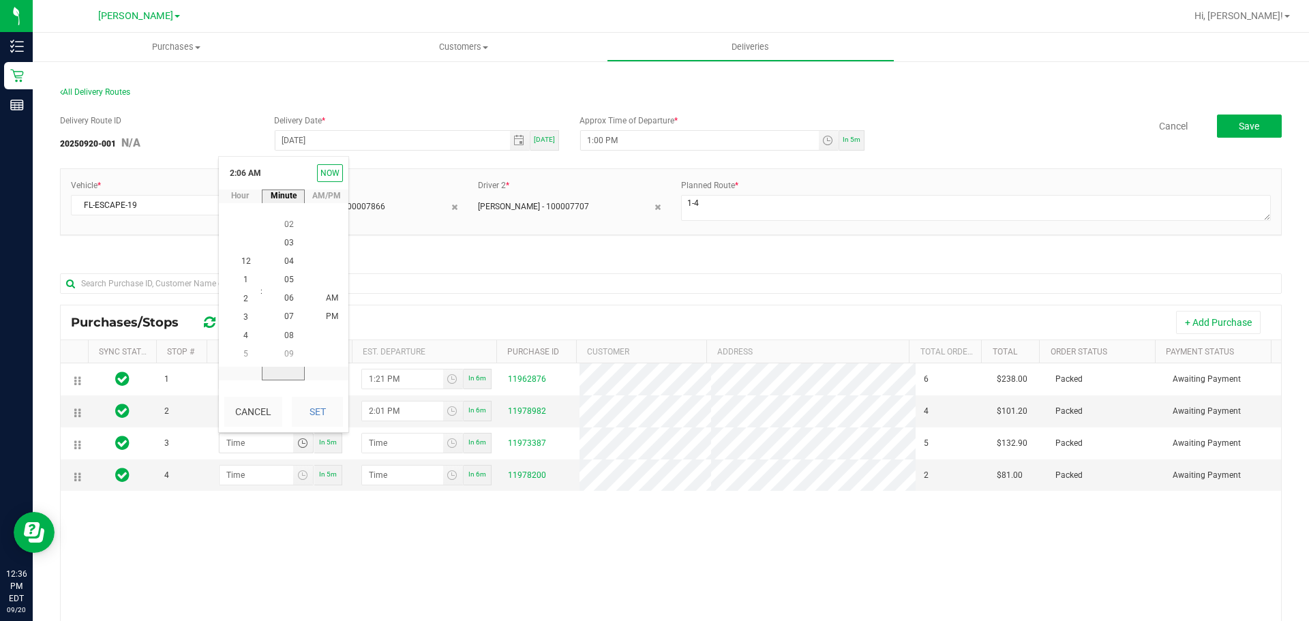
click at [288, 323] on li "07" at bounding box center [289, 317] width 33 height 18
click at [288, 323] on li "08" at bounding box center [289, 317] width 33 height 18
click at [288, 323] on li "09" at bounding box center [289, 317] width 33 height 18
click at [288, 323] on li "10" at bounding box center [289, 317] width 33 height 18
click at [288, 327] on li "11" at bounding box center [289, 336] width 33 height 18
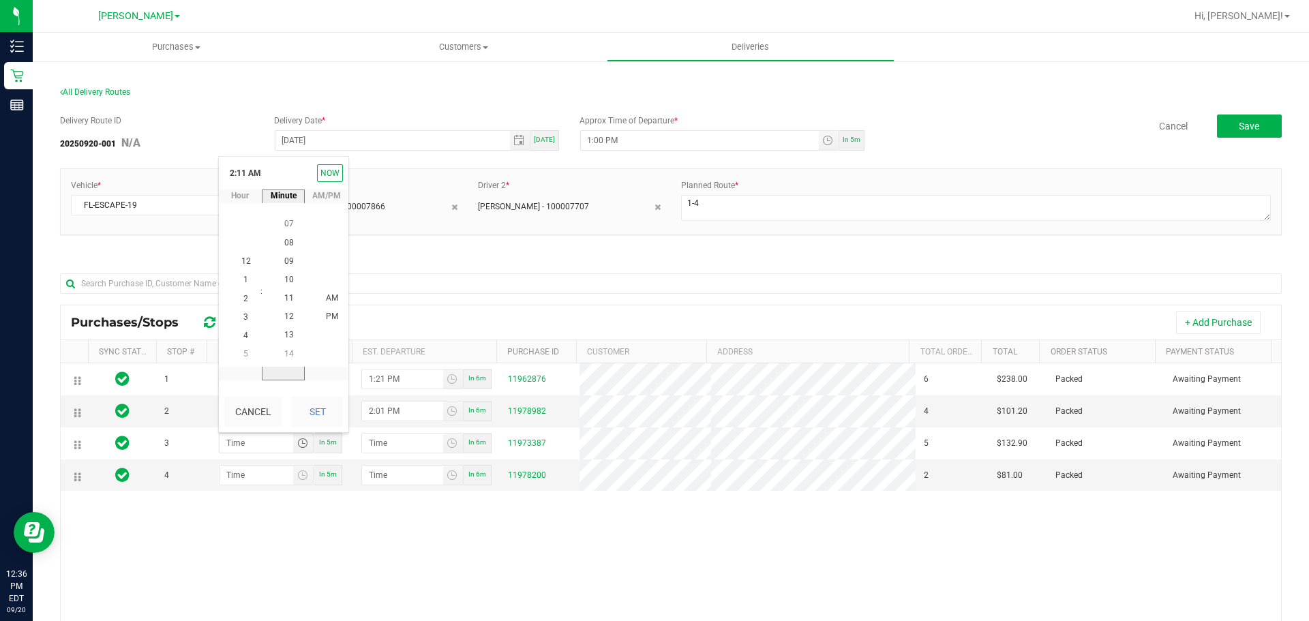
click at [288, 323] on li "12" at bounding box center [289, 317] width 33 height 18
click at [288, 323] on li "13" at bounding box center [289, 317] width 33 height 18
click at [288, 323] on li "14" at bounding box center [289, 317] width 33 height 18
click at [288, 323] on li "15" at bounding box center [289, 317] width 33 height 18
click at [288, 323] on li "16" at bounding box center [289, 317] width 33 height 18
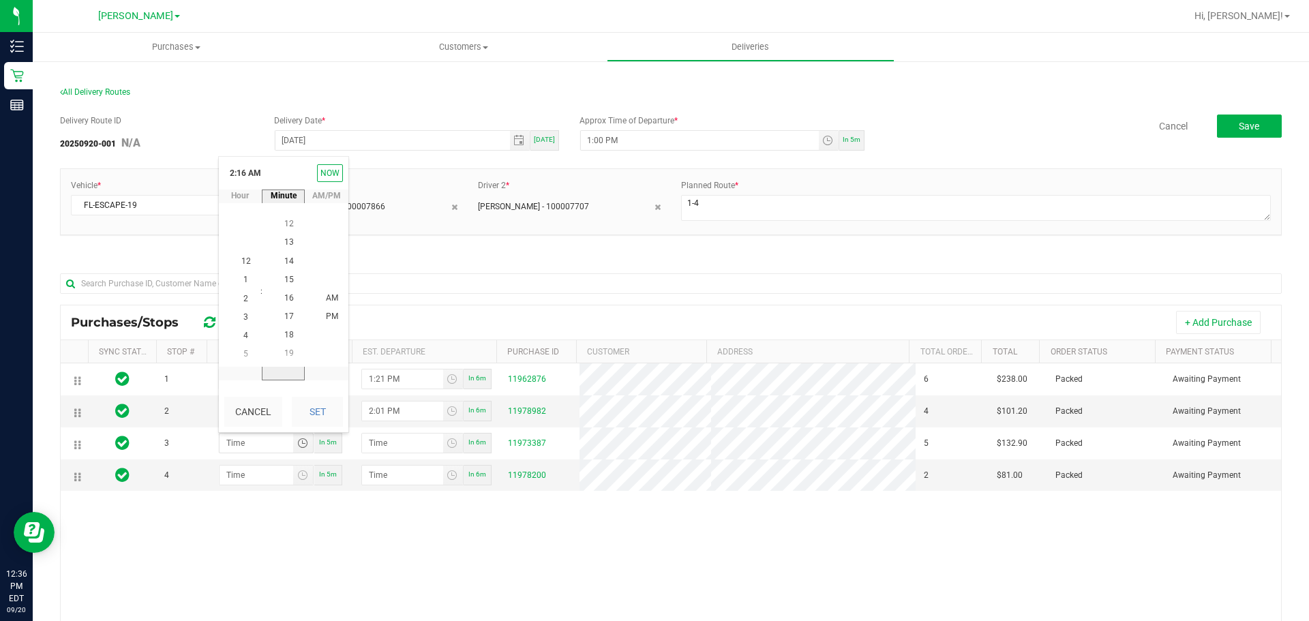
click at [288, 323] on li "17" at bounding box center [289, 317] width 33 height 18
click at [288, 323] on li "18" at bounding box center [289, 317] width 33 height 18
click at [288, 323] on li "19" at bounding box center [289, 317] width 33 height 18
click at [288, 323] on li "20" at bounding box center [289, 316] width 33 height 18
click at [288, 323] on li "21" at bounding box center [289, 317] width 33 height 18
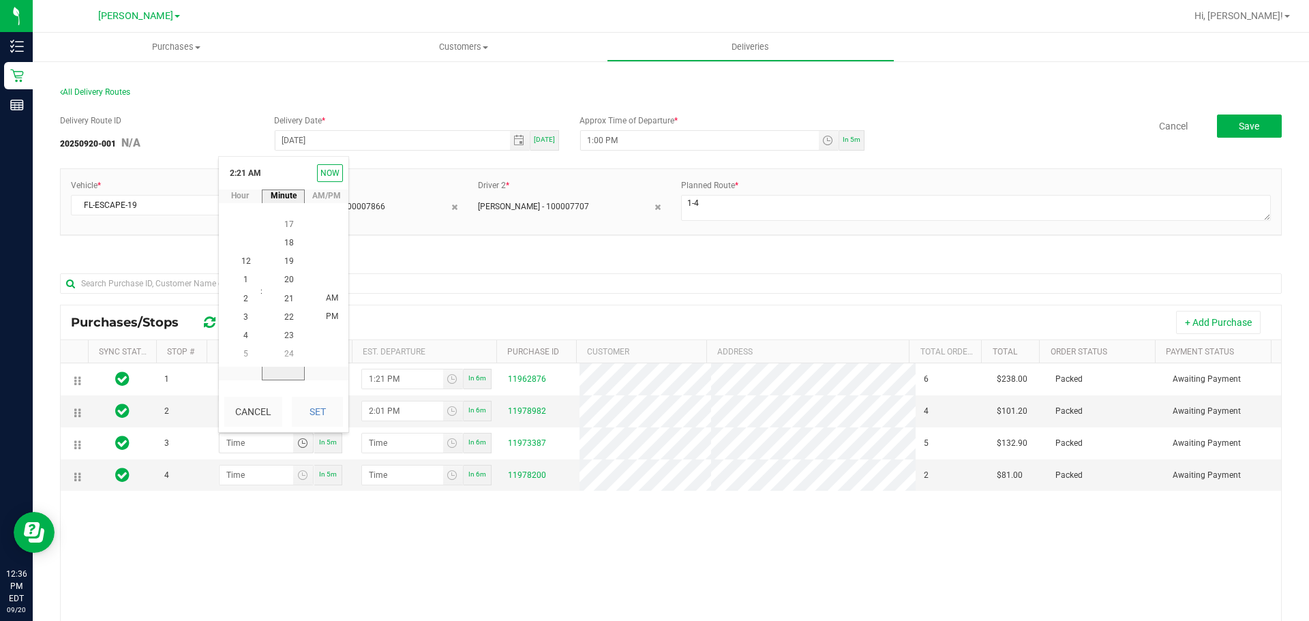
click at [288, 323] on li "22" at bounding box center [289, 317] width 33 height 18
click at [288, 323] on li "23" at bounding box center [289, 317] width 33 height 18
click at [288, 323] on li "24" at bounding box center [289, 317] width 33 height 18
click at [288, 323] on li "25" at bounding box center [289, 317] width 33 height 18
click at [288, 323] on li "26" at bounding box center [289, 317] width 33 height 18
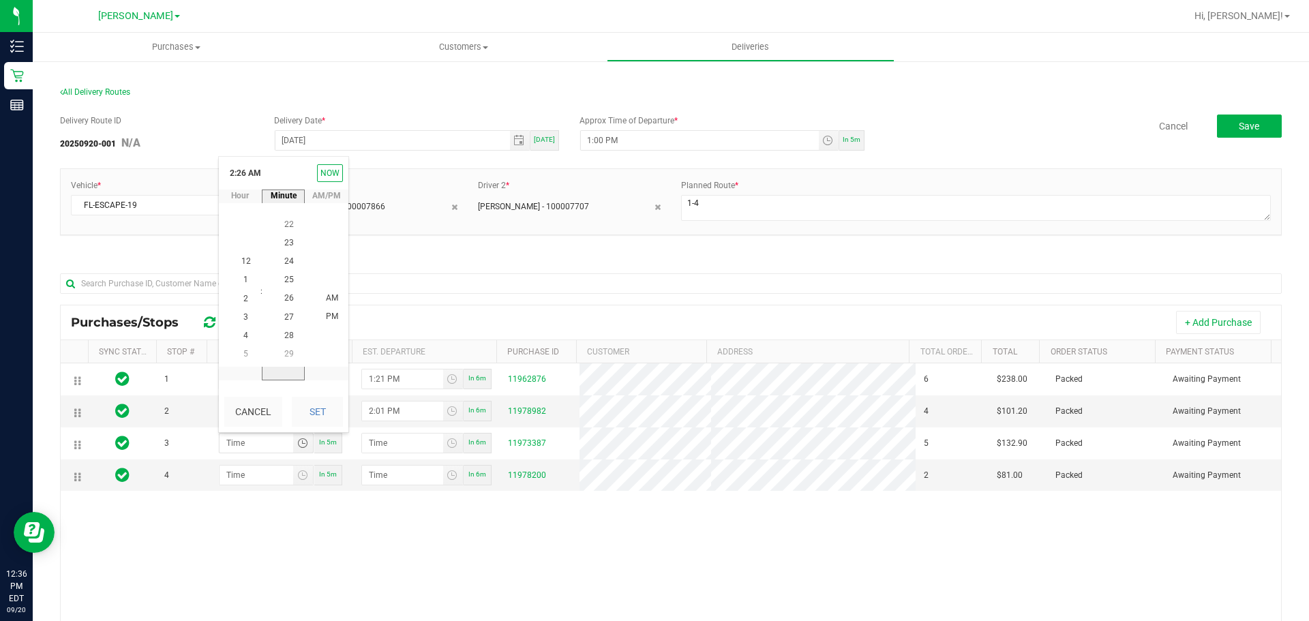
click at [288, 323] on li "27" at bounding box center [289, 317] width 33 height 18
click at [288, 323] on li "28" at bounding box center [289, 317] width 33 height 18
click at [288, 323] on li "29" at bounding box center [289, 317] width 33 height 18
click at [320, 315] on li "PM" at bounding box center [332, 317] width 33 height 18
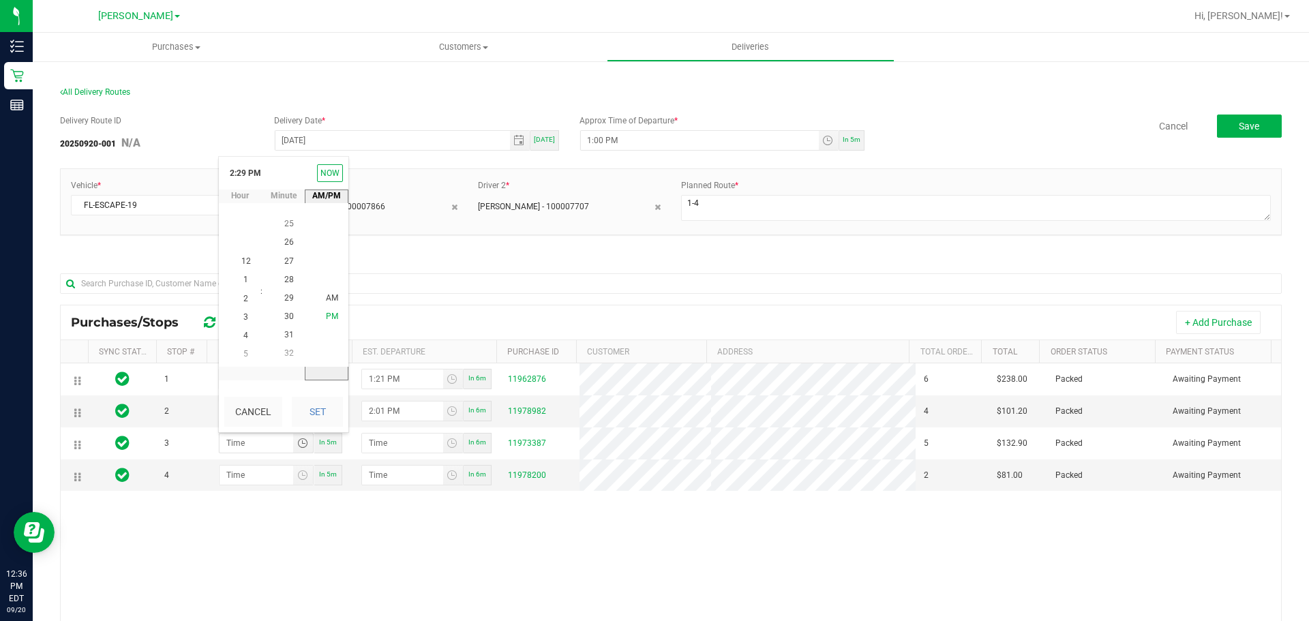
scroll to position [18, 0]
click at [285, 318] on span "30" at bounding box center [289, 317] width 10 height 10
click at [313, 400] on button "Set" at bounding box center [317, 412] width 51 height 30
type input "2:30 PM"
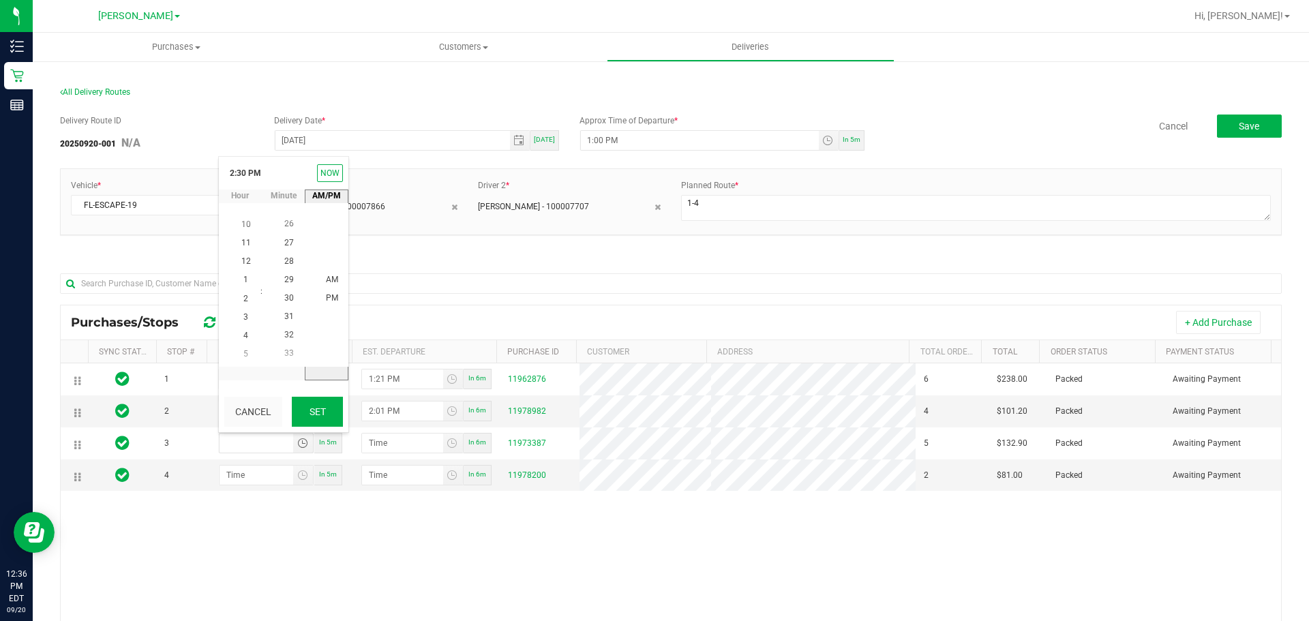
type input "2:31 PM"
click at [297, 473] on span "Toggle time list" at bounding box center [302, 475] width 11 height 11
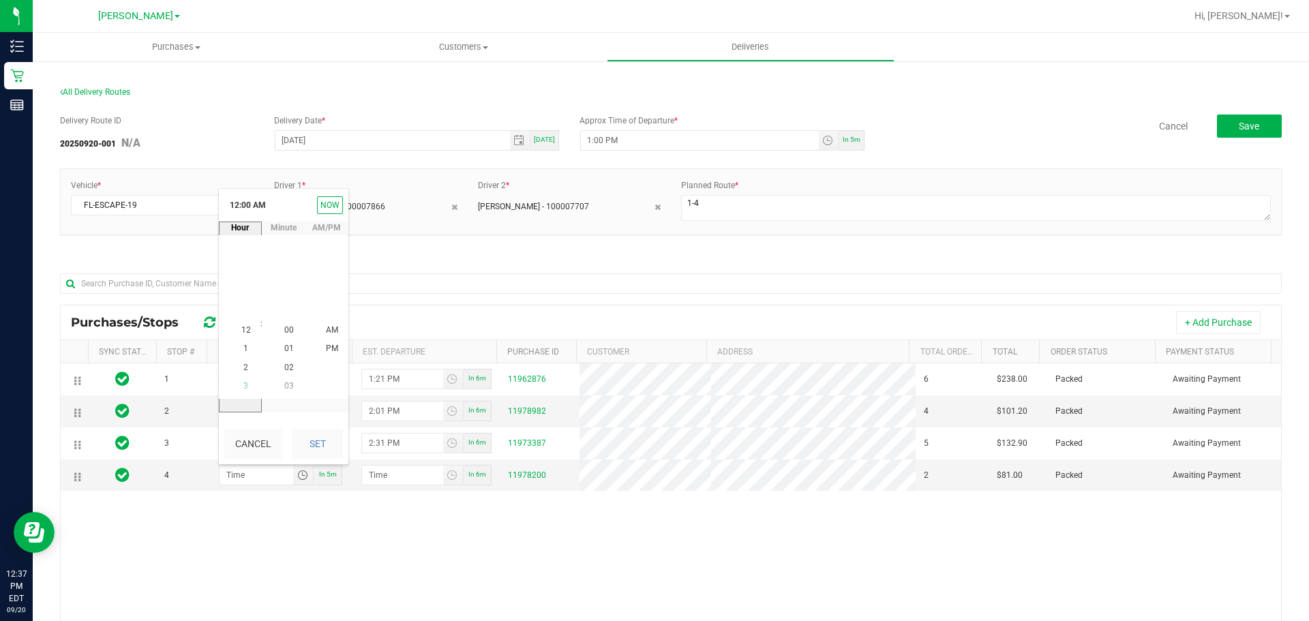
click at [255, 383] on li "3" at bounding box center [246, 386] width 33 height 18
click at [326, 350] on span "PM" at bounding box center [332, 349] width 12 height 10
click at [314, 436] on button "Set" at bounding box center [317, 444] width 51 height 30
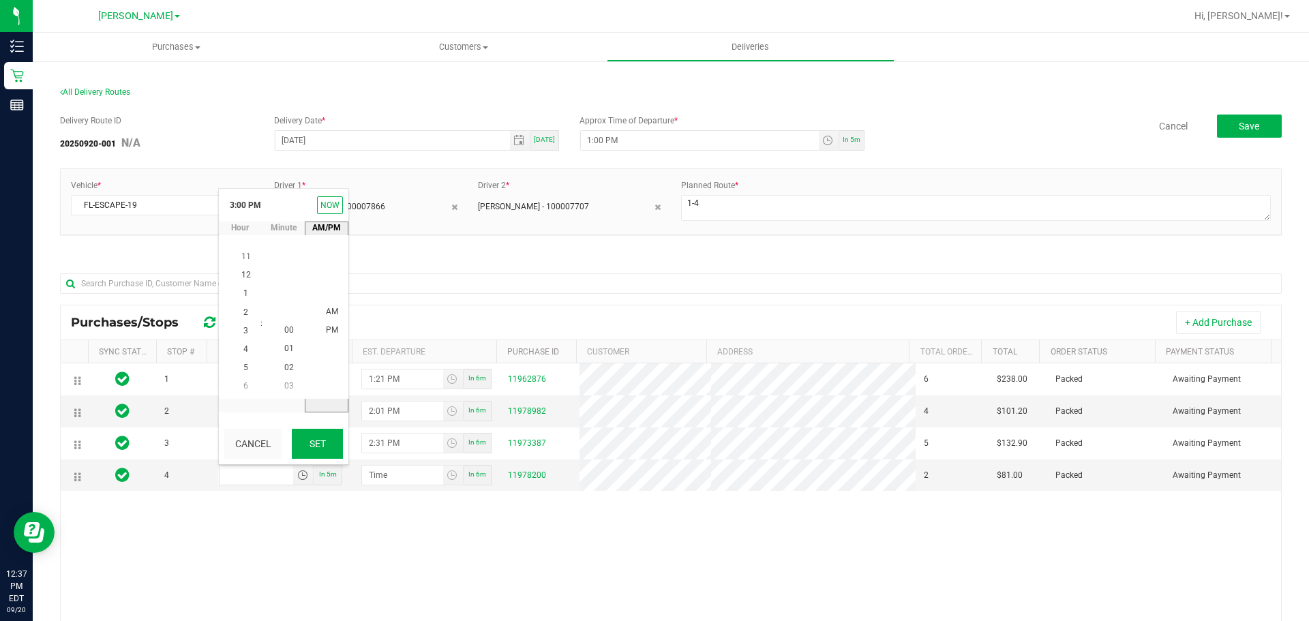
type input "3:00 PM"
type input "3:01 PM"
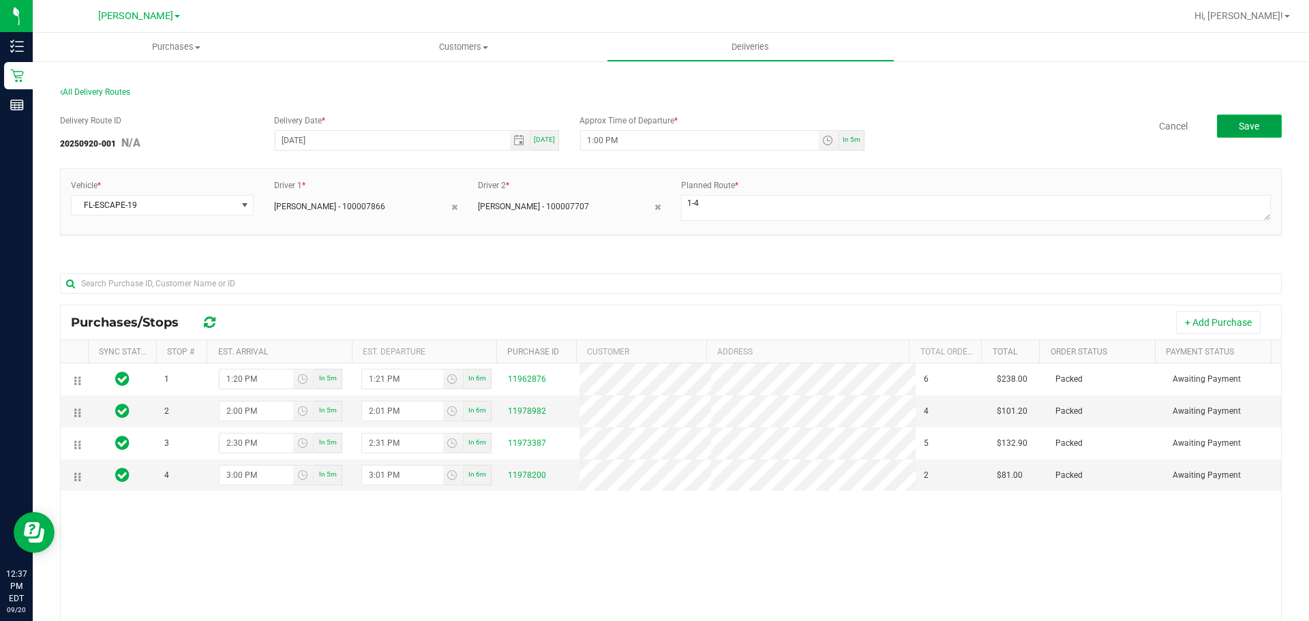
click at [1239, 124] on span "Save" at bounding box center [1249, 126] width 20 height 11
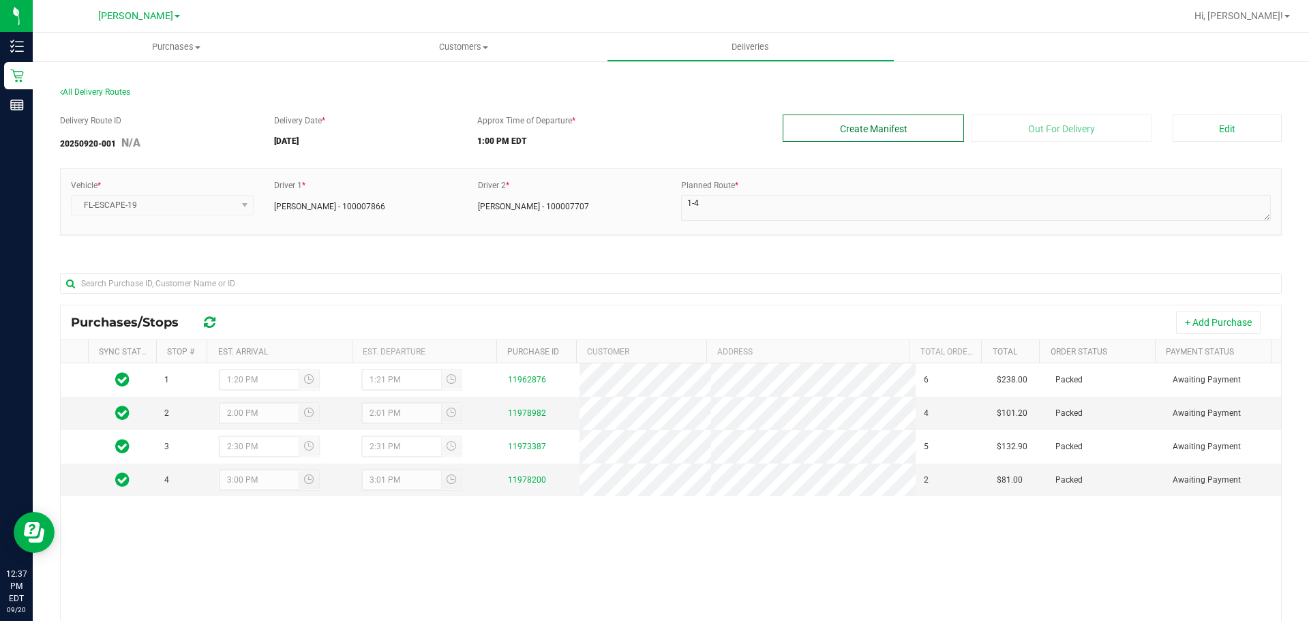
click at [917, 130] on button "Create Manifest" at bounding box center [873, 128] width 181 height 27
click at [1186, 137] on button "Edit" at bounding box center [1227, 128] width 109 height 27
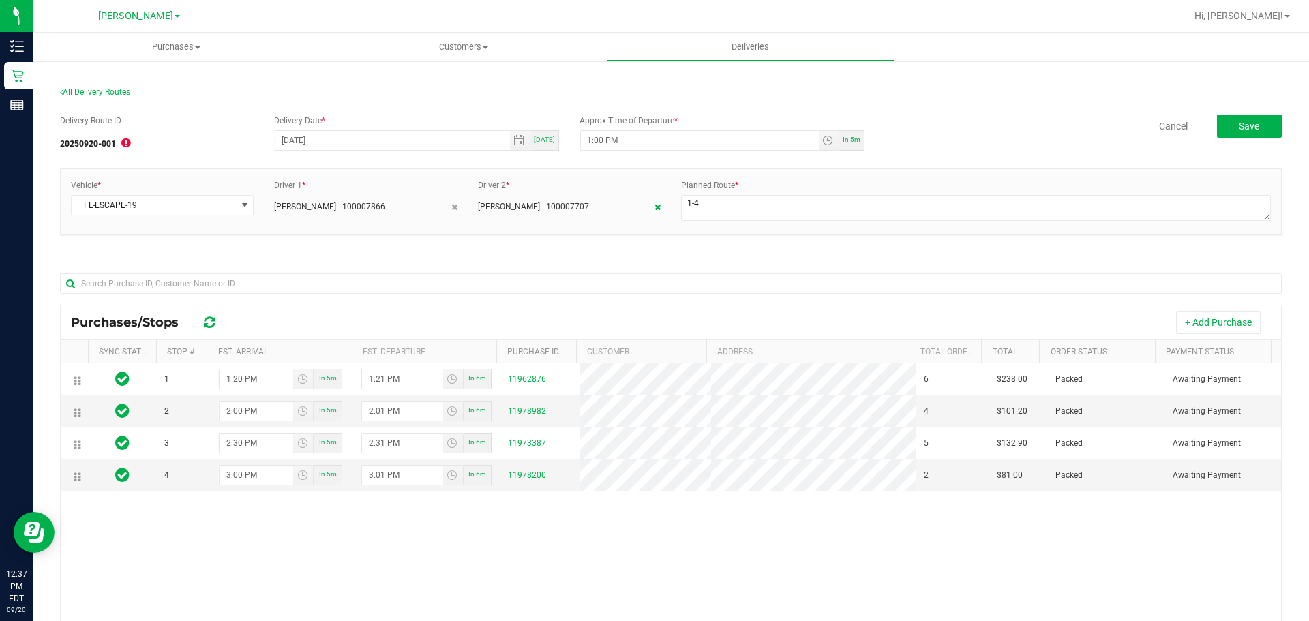
click at [655, 205] on icon at bounding box center [658, 207] width 6 height 8
drag, startPoint x: 445, startPoint y: 207, endPoint x: 452, endPoint y: 211, distance: 8.3
click at [445, 207] on div "[PERSON_NAME] - 100007866" at bounding box center [365, 204] width 183 height 18
click at [455, 212] on div "Driver 1 * [PERSON_NAME] - 100007866" at bounding box center [365, 196] width 203 height 34
click at [451, 211] on icon at bounding box center [454, 207] width 6 height 8
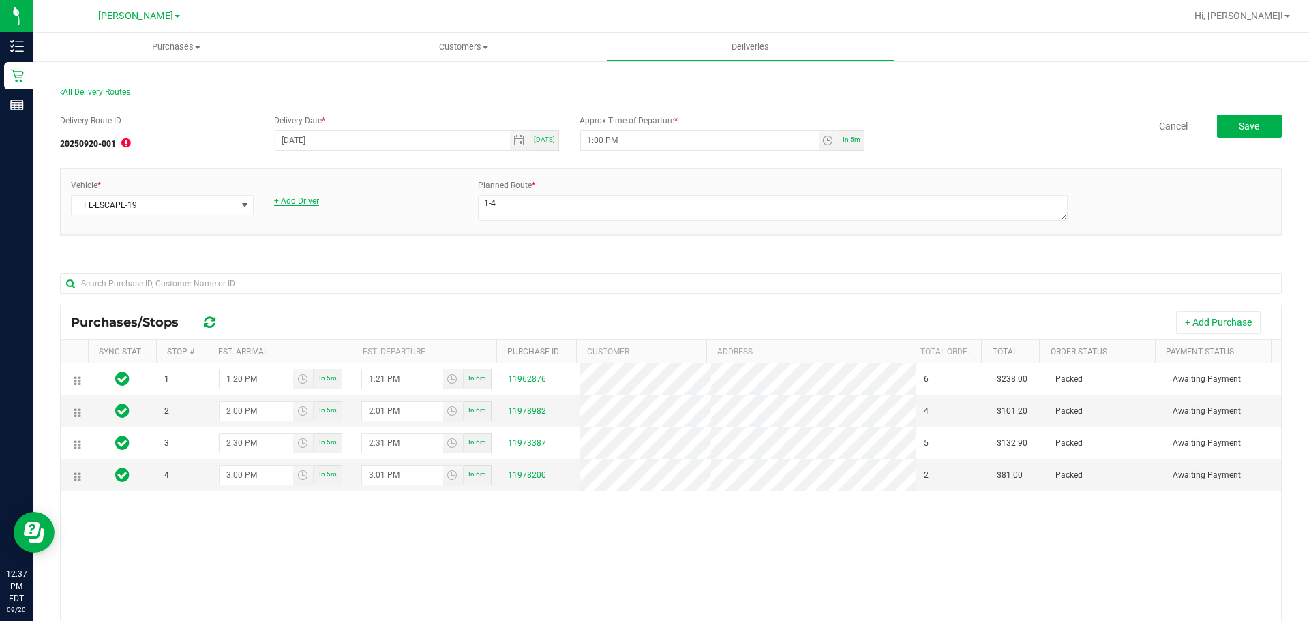
click at [305, 203] on link "+ Add Driver" at bounding box center [296, 201] width 45 height 10
click at [398, 192] on div "New Driver *" at bounding box center [365, 197] width 203 height 36
drag, startPoint x: 398, startPoint y: 192, endPoint x: 398, endPoint y: 217, distance: 24.5
click at [398, 197] on div "New Driver *" at bounding box center [365, 197] width 203 height 36
click at [398, 217] on div "Vehicle * FL-ESCAPE-19 New Driver * Planned Route *" at bounding box center [671, 201] width 1221 height 45
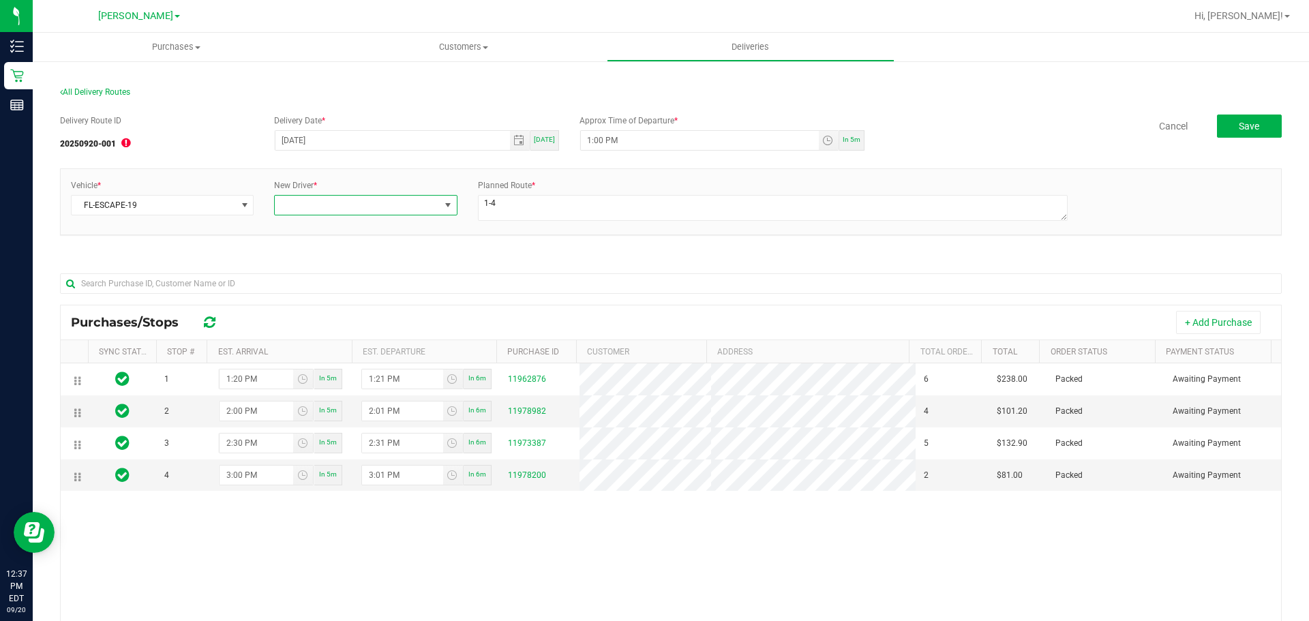
click at [397, 211] on span at bounding box center [357, 205] width 164 height 19
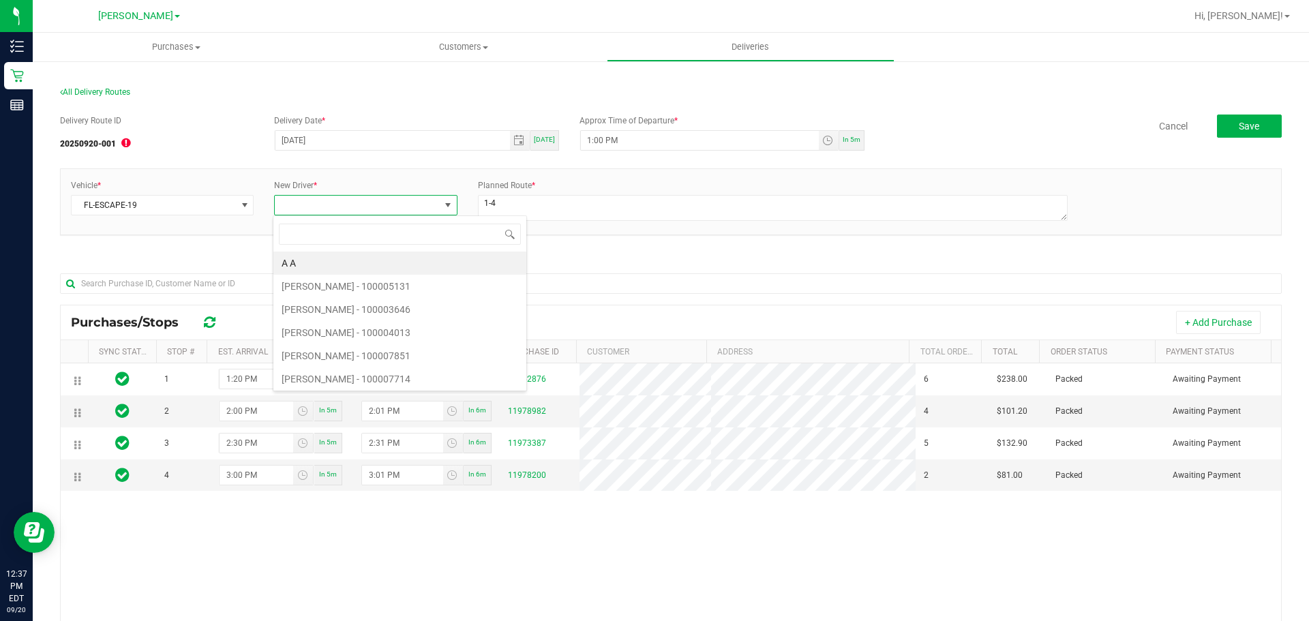
scroll to position [20, 181]
type input "andre"
click at [372, 312] on li "[PERSON_NAME] - 100007707" at bounding box center [363, 309] width 180 height 23
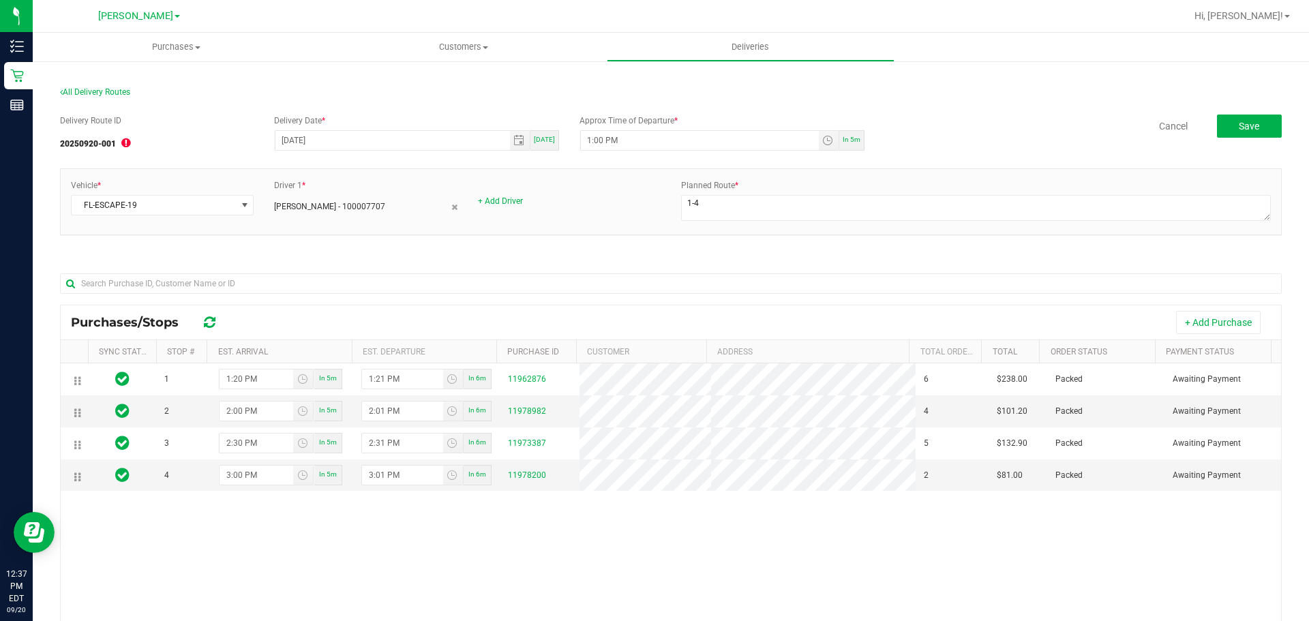
click at [511, 207] on div "+ Add Driver" at bounding box center [569, 201] width 183 height 12
click at [509, 195] on div "+ Add Driver" at bounding box center [569, 201] width 183 height 12
click at [509, 203] on link "+ Add Driver" at bounding box center [500, 201] width 45 height 10
click at [526, 203] on span at bounding box center [561, 205] width 164 height 19
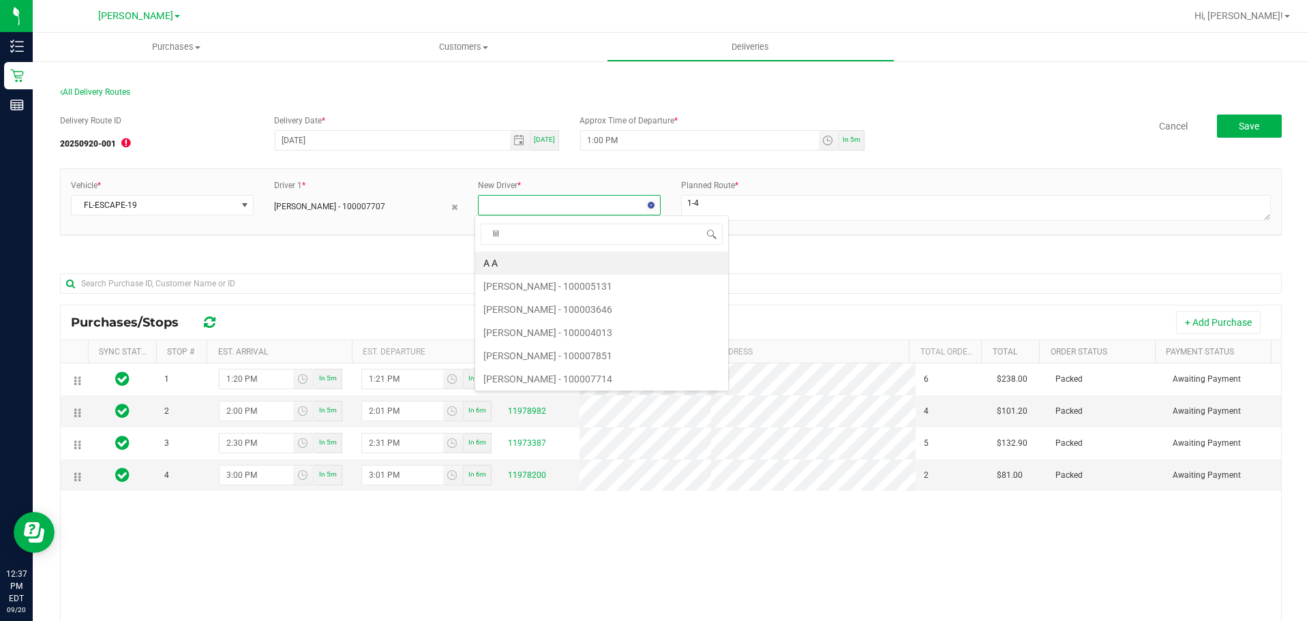
type input "lili"
click at [543, 262] on li "[PERSON_NAME] - 100007866" at bounding box center [565, 263] width 180 height 23
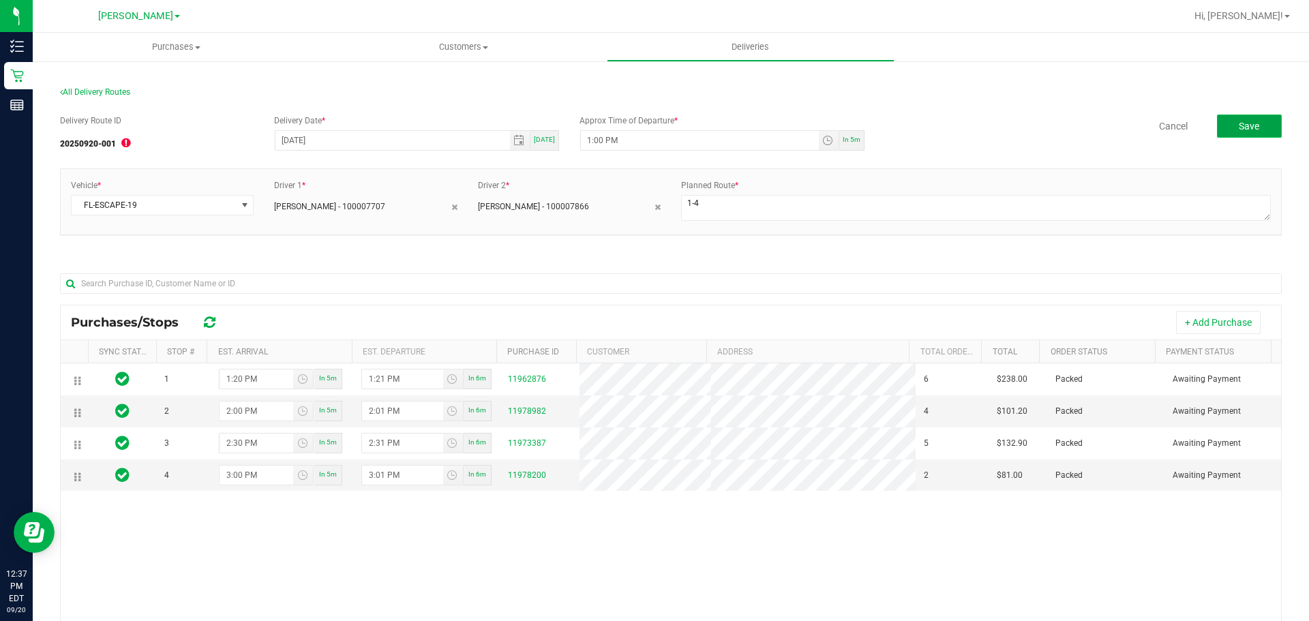
click at [1227, 130] on button "Save" at bounding box center [1249, 126] width 65 height 23
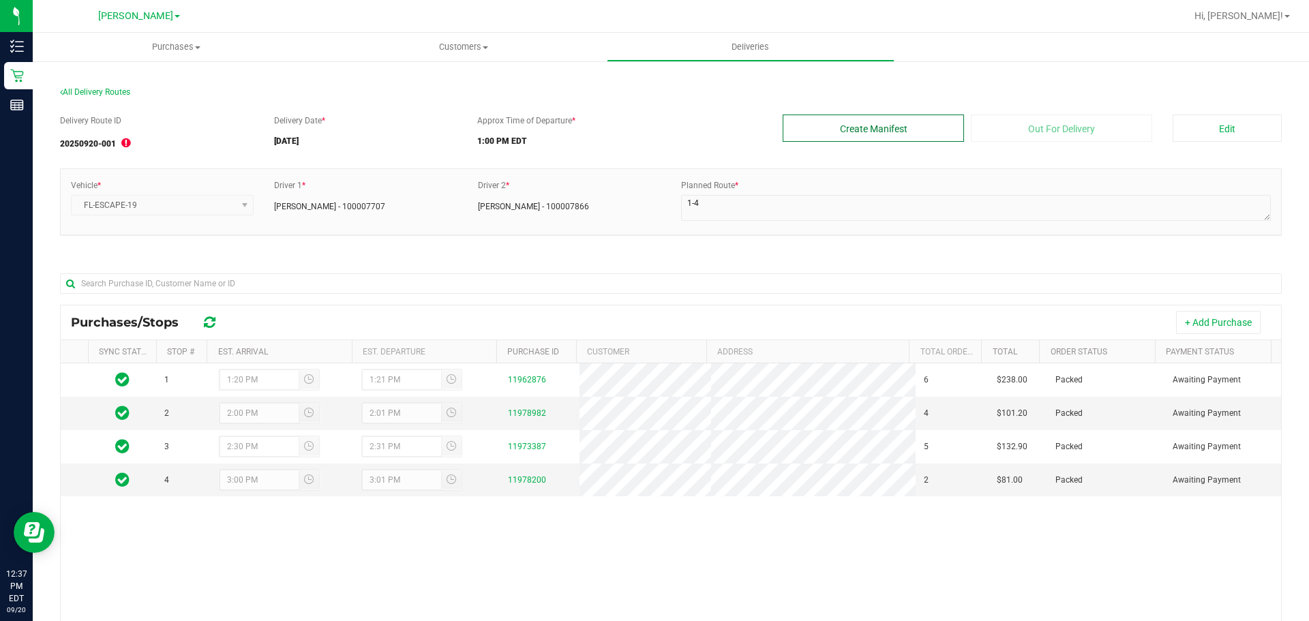
click at [934, 132] on button "Create Manifest" at bounding box center [873, 128] width 181 height 27
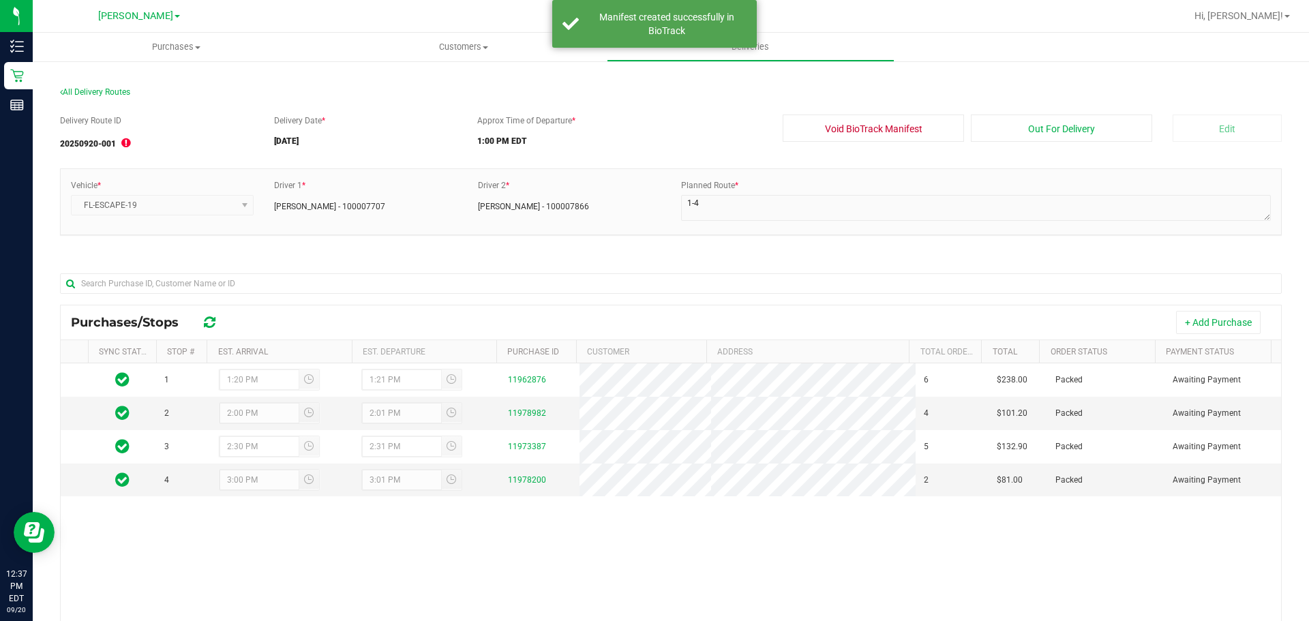
click at [1056, 143] on div "Delivery Route ID 20250920-001 Delivery Date * [DATE] Approx Time of Departure …" at bounding box center [671, 136] width 1222 height 42
click at [1056, 138] on button "Out For Delivery" at bounding box center [1061, 128] width 181 height 27
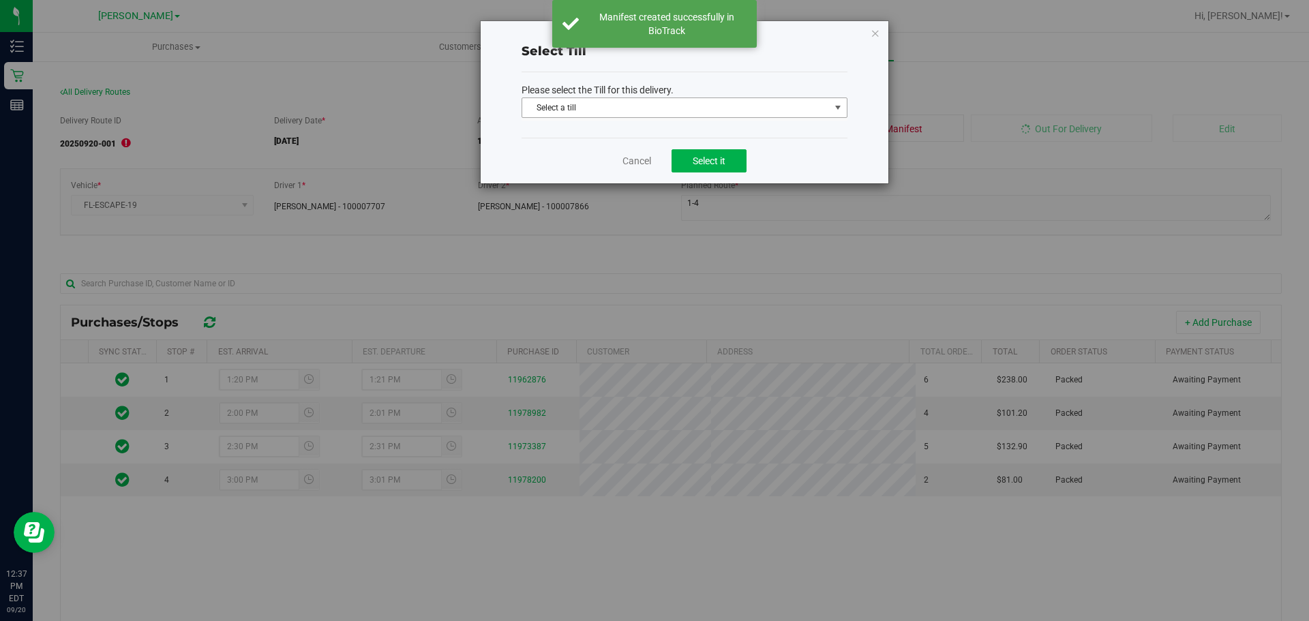
click at [762, 111] on span "Select a till" at bounding box center [676, 107] width 308 height 19
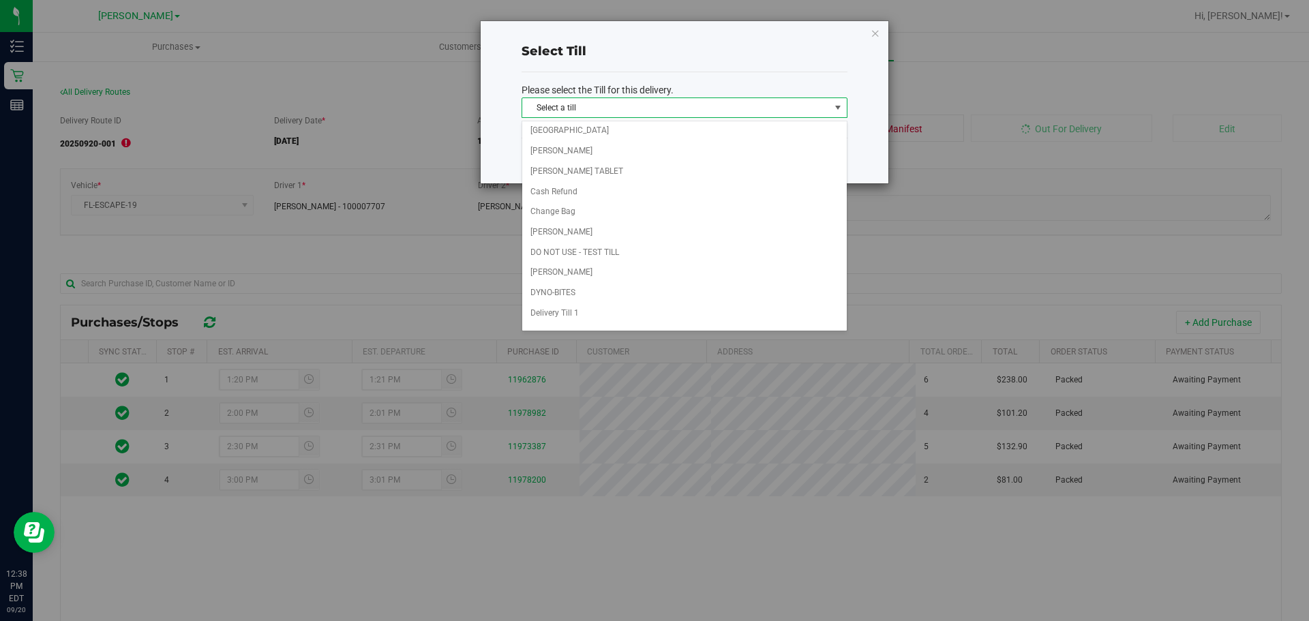
scroll to position [200, 0]
click at [591, 234] on li "Delivery Till 1" at bounding box center [684, 237] width 325 height 20
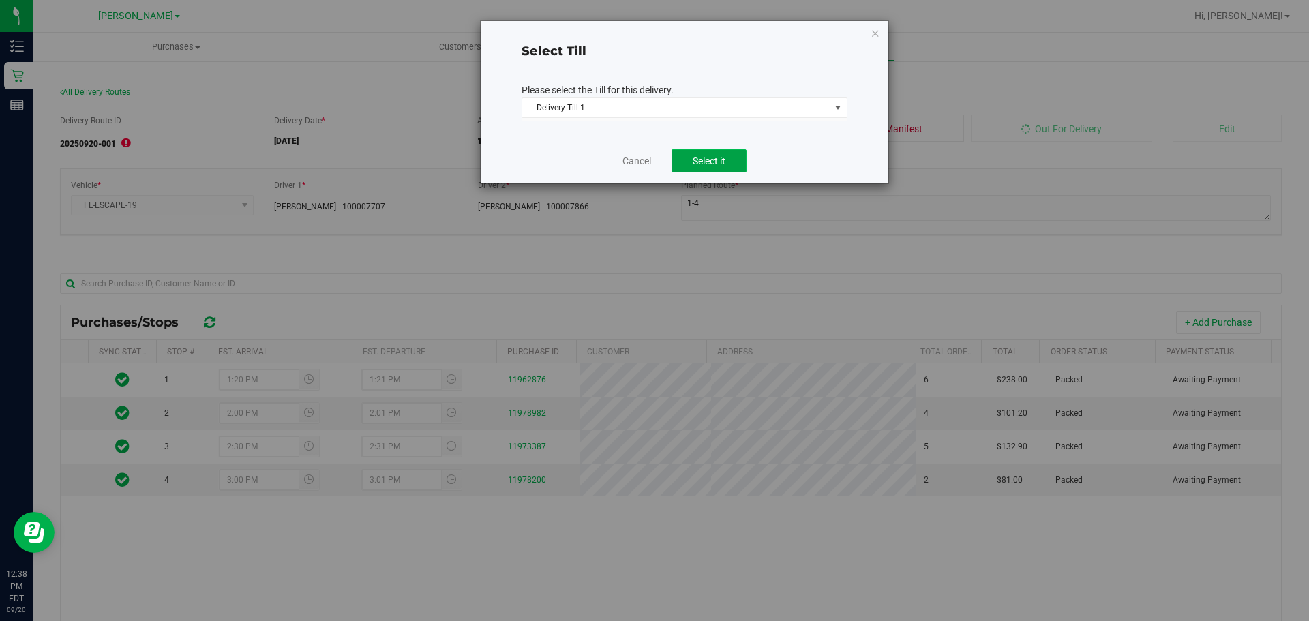
click at [722, 168] on button "Select it" at bounding box center [709, 160] width 75 height 23
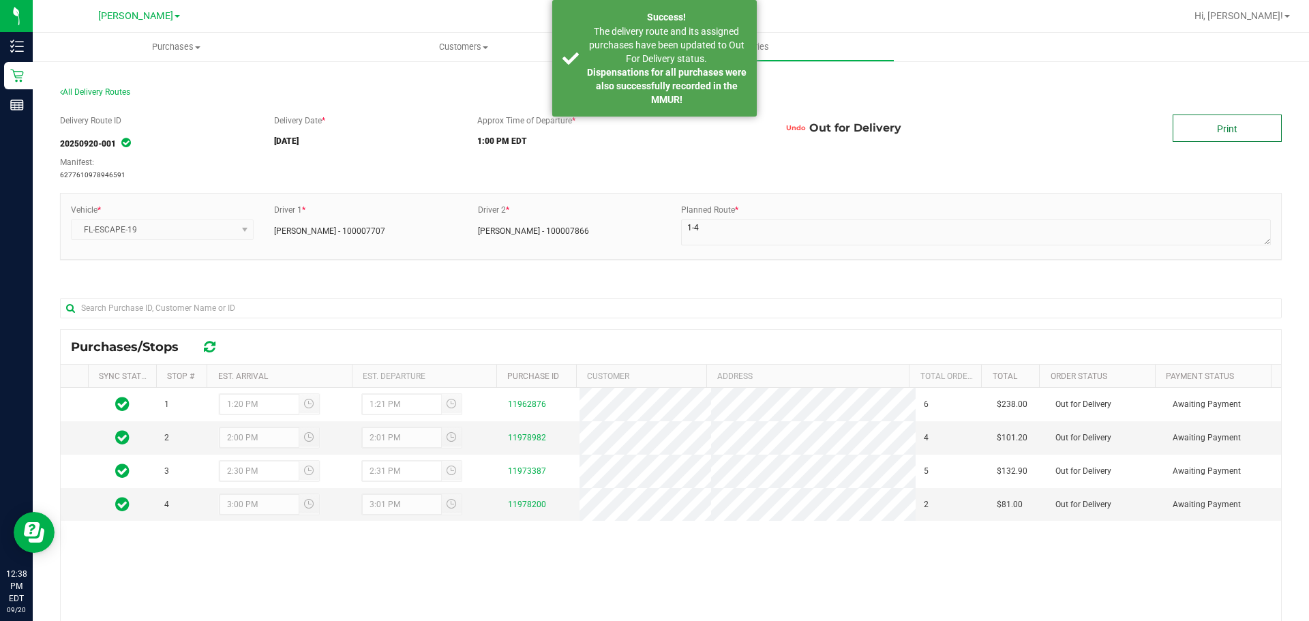
click at [1201, 129] on link "Print" at bounding box center [1227, 128] width 109 height 27
click at [1210, 117] on link "Print" at bounding box center [1227, 128] width 109 height 27
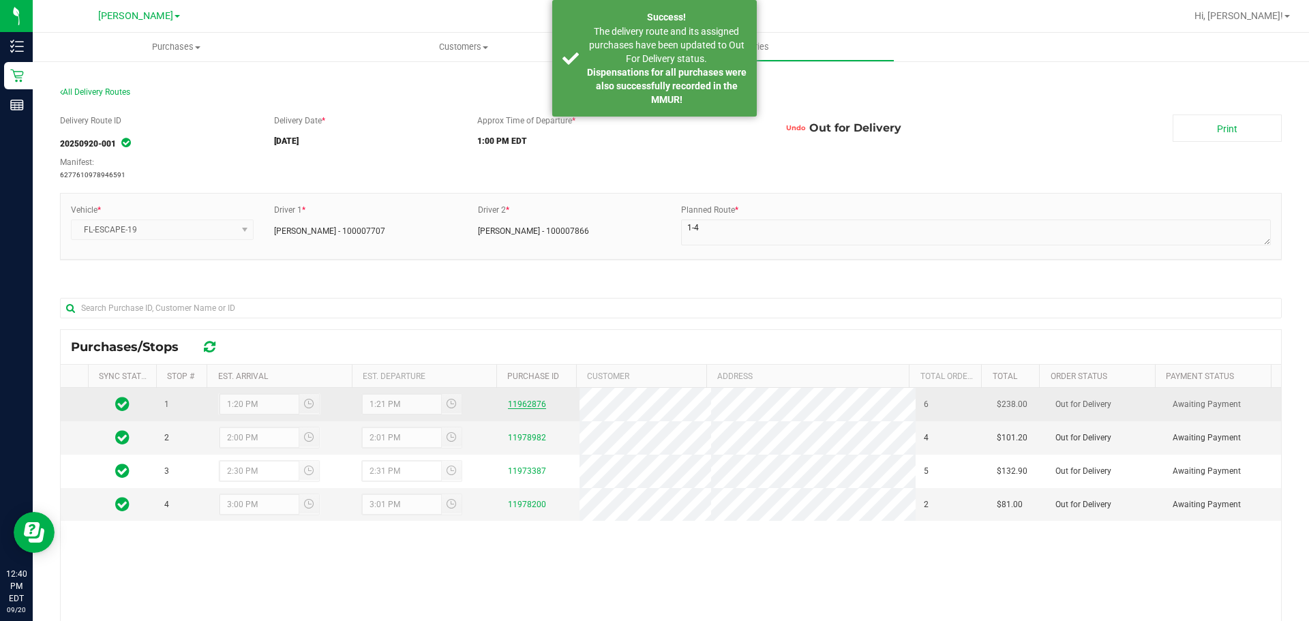
click at [533, 405] on link "11962876" at bounding box center [527, 405] width 38 height 10
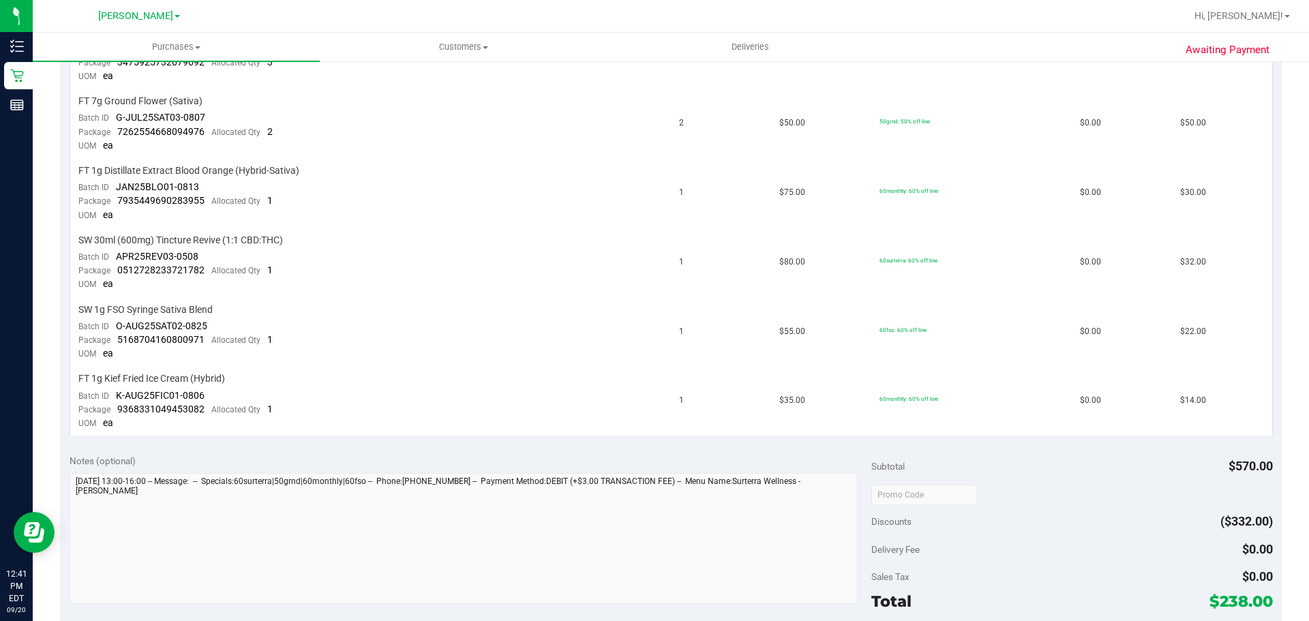
scroll to position [421, 0]
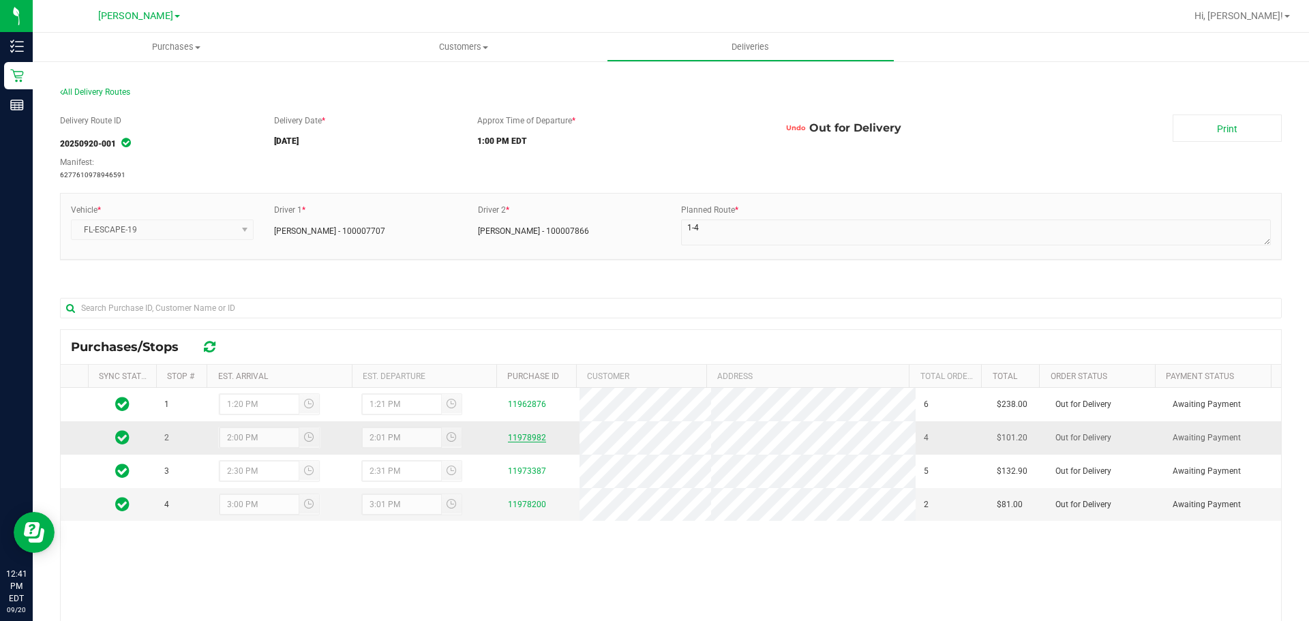
click at [520, 440] on link "11978982" at bounding box center [527, 438] width 38 height 10
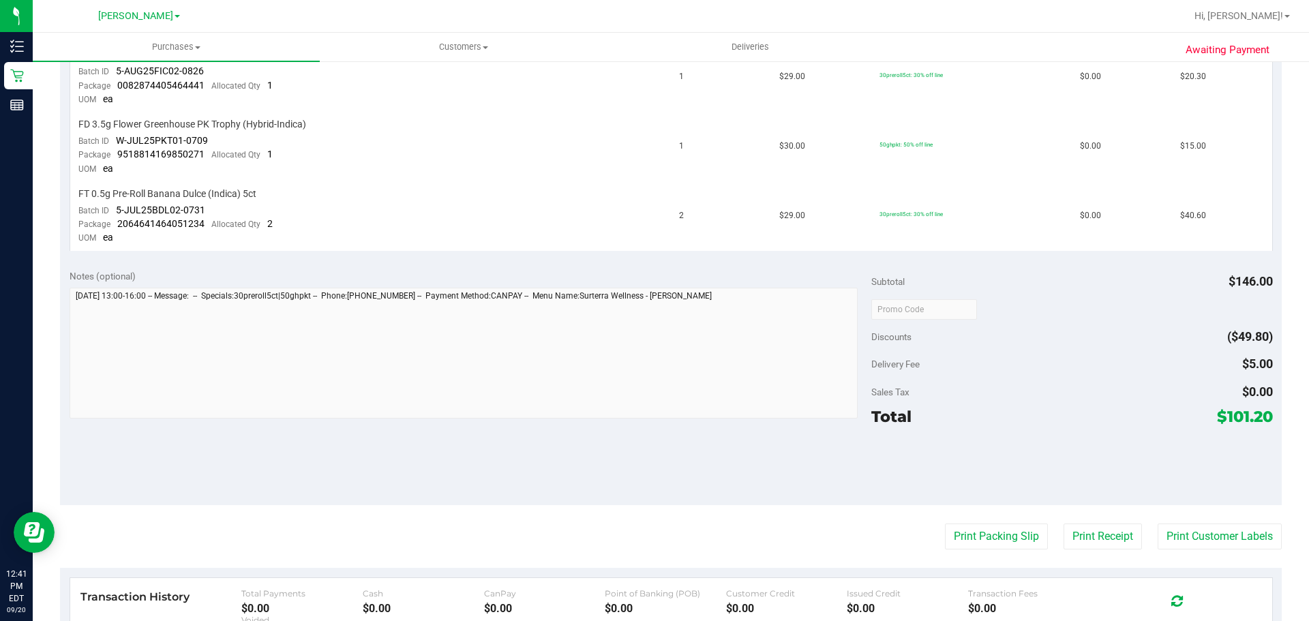
scroll to position [468, 0]
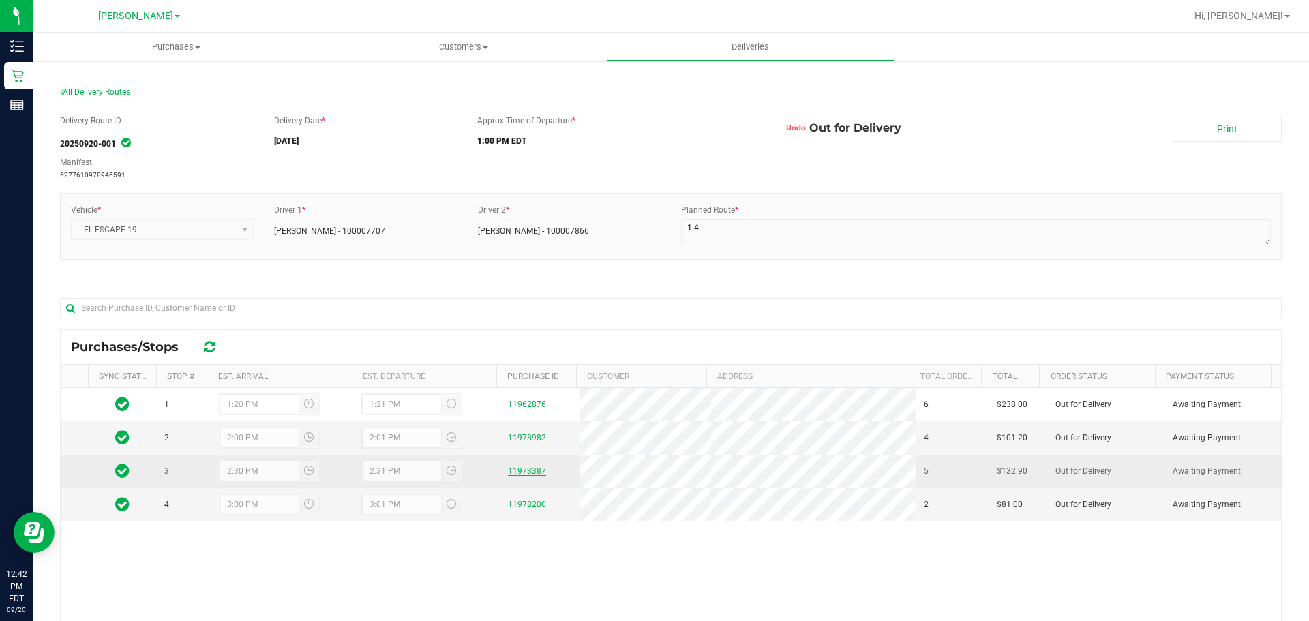
click at [508, 474] on link "11973387" at bounding box center [527, 471] width 38 height 10
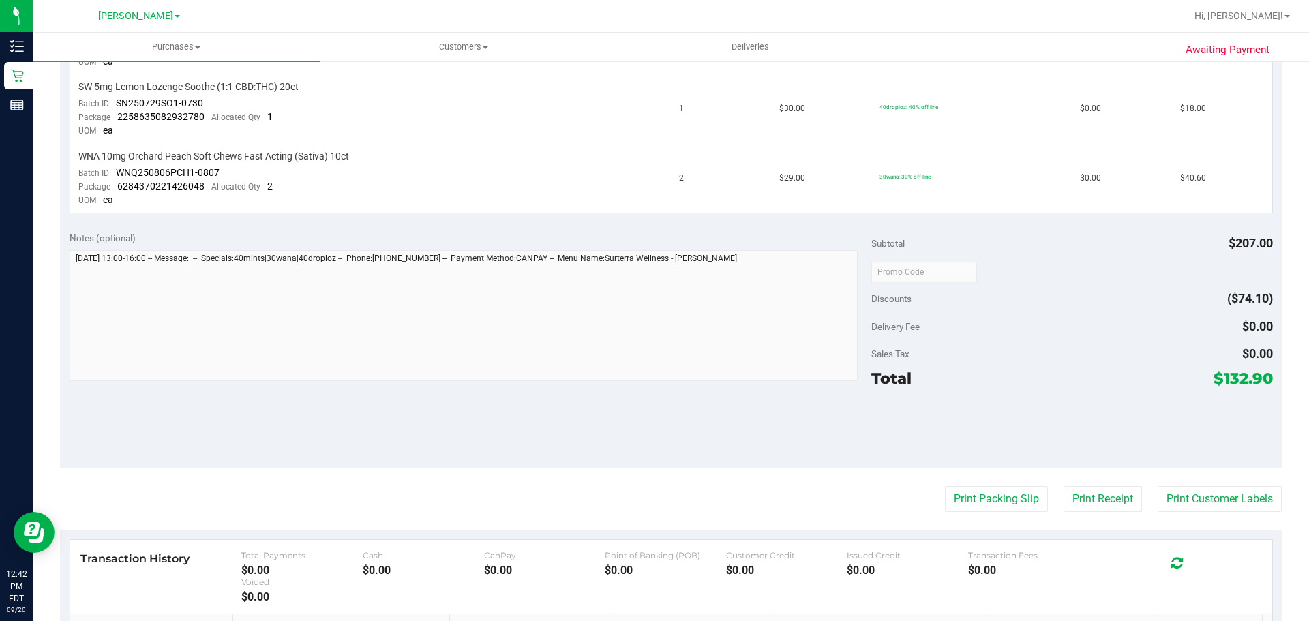
scroll to position [633, 0]
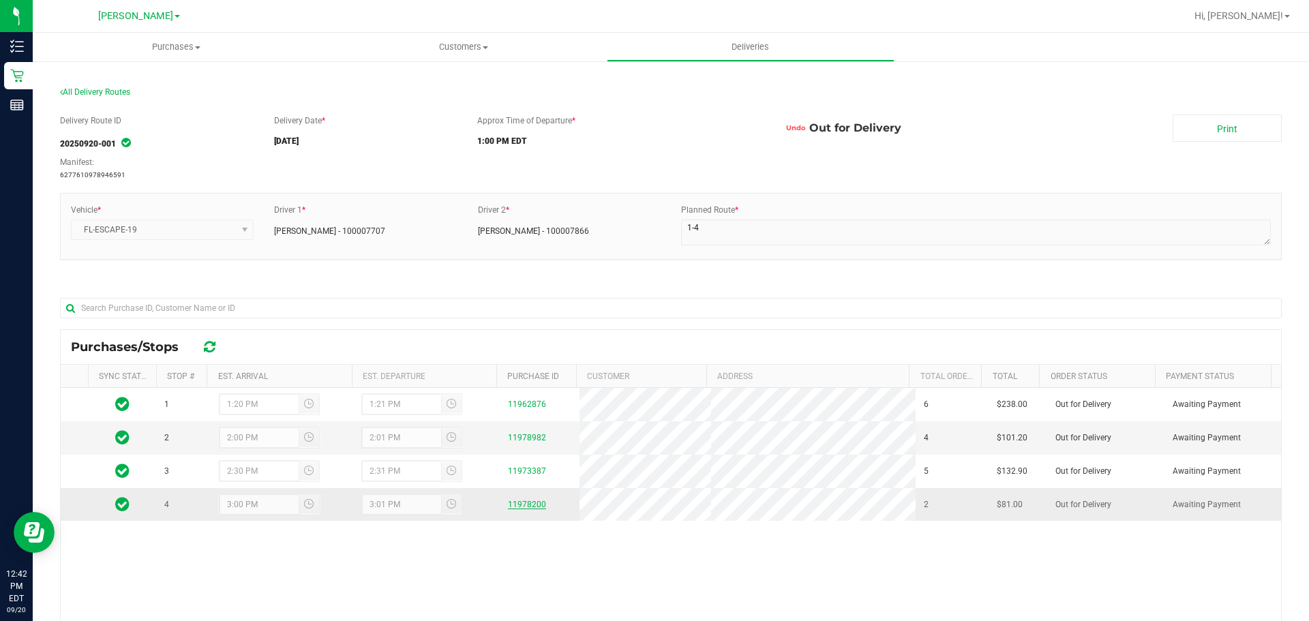
click at [519, 506] on link "11978200" at bounding box center [527, 505] width 38 height 10
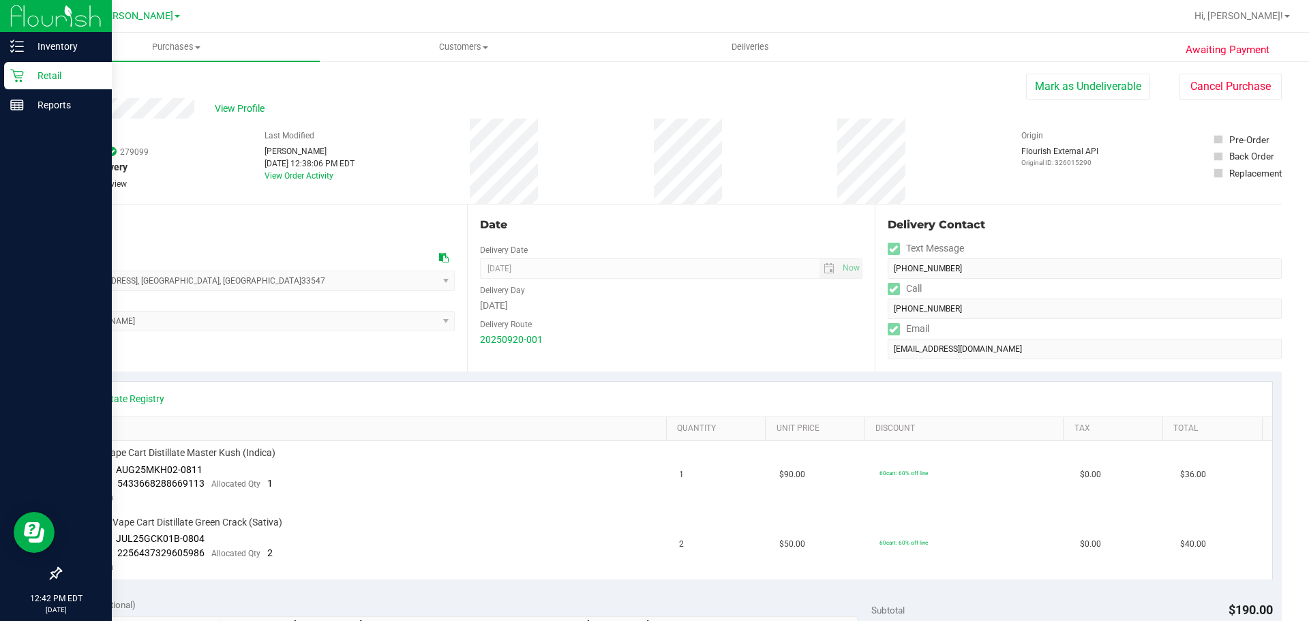
click at [29, 79] on p "Retail" at bounding box center [65, 76] width 82 height 16
